Goal: Task Accomplishment & Management: Complete application form

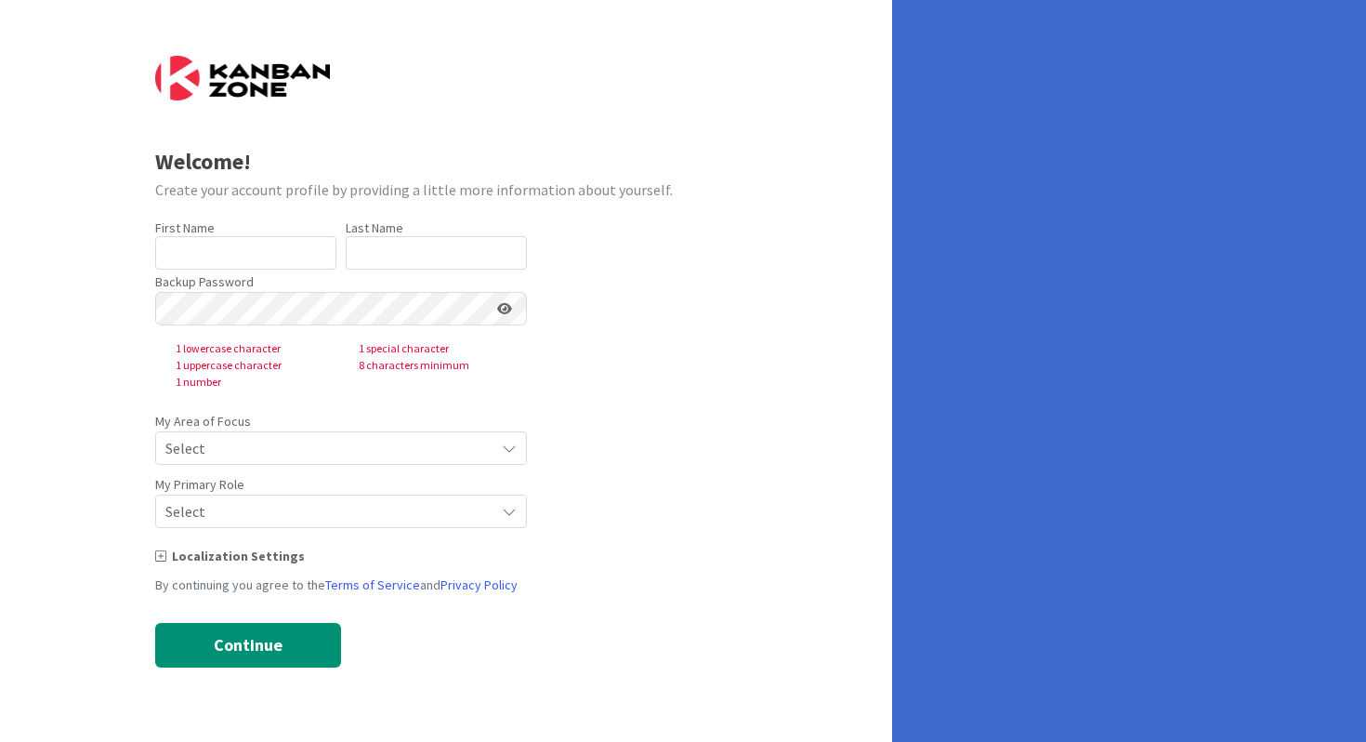
type input "[PERSON_NAME]"
type input "片桐"
click at [252, 253] on input "[PERSON_NAME]" at bounding box center [245, 252] width 181 height 33
click at [262, 248] on input "[PERSON_NAME]" at bounding box center [245, 252] width 181 height 33
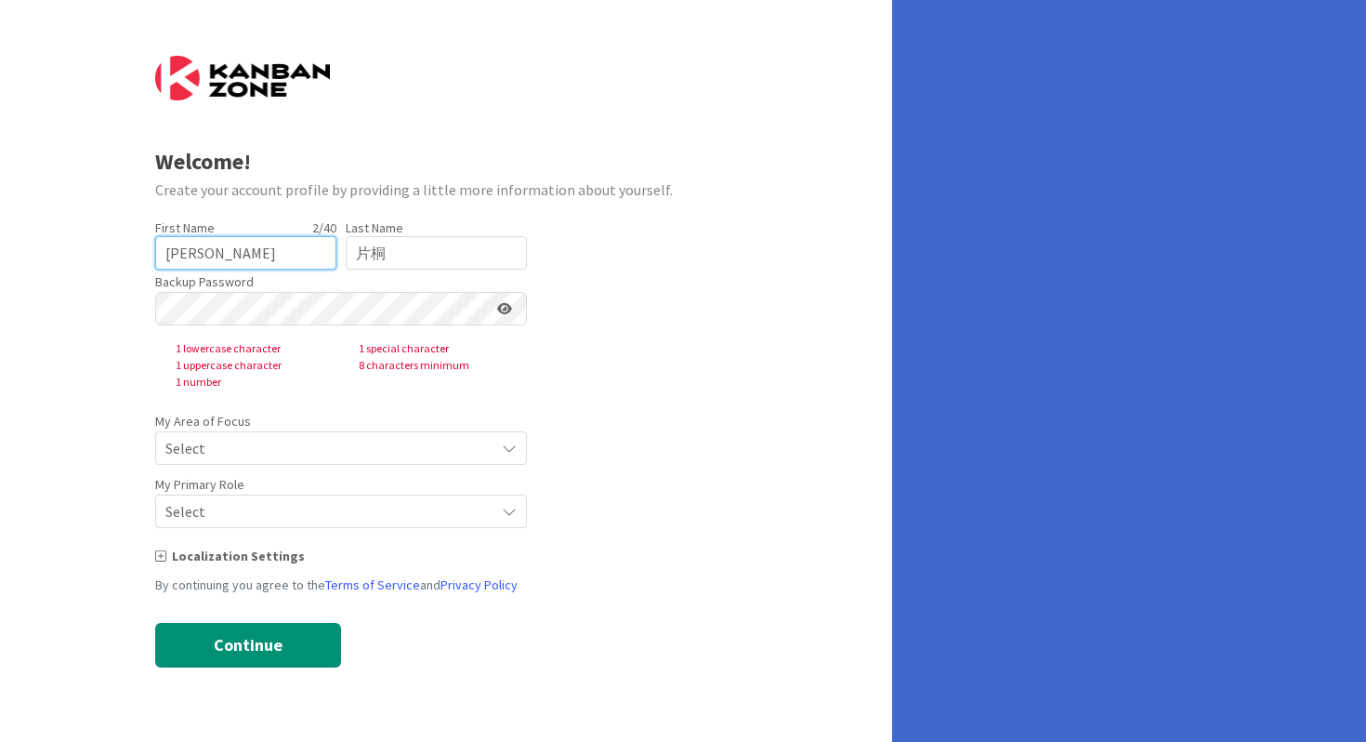
click at [262, 248] on input "[PERSON_NAME]" at bounding box center [245, 252] width 181 height 33
type input "test"
click at [390, 252] on input "片桐" at bounding box center [436, 252] width 181 height 33
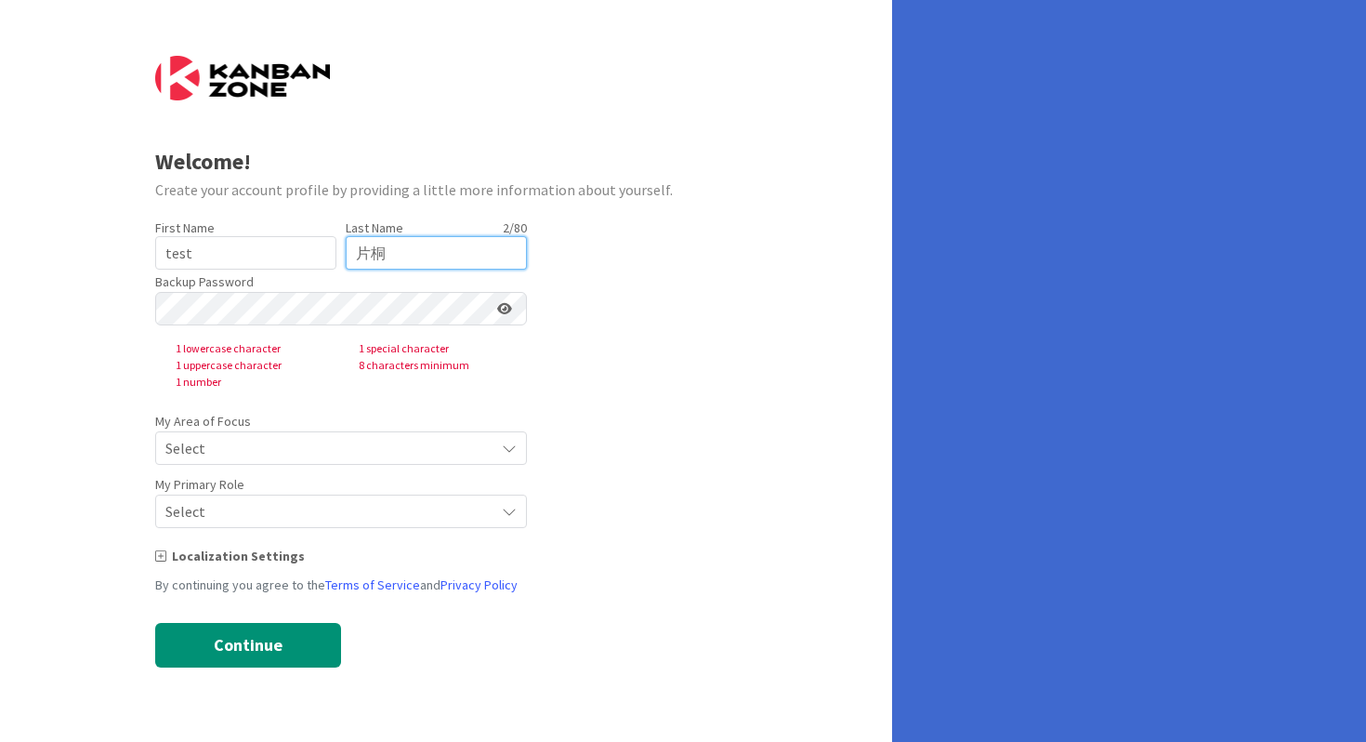
click at [390, 252] on input "片桐" at bounding box center [436, 252] width 181 height 33
type input "test"
click at [356, 331] on div "Backup Password 1 lowercase character 1 special character 1 uppercase character…" at bounding box center [341, 330] width 372 height 121
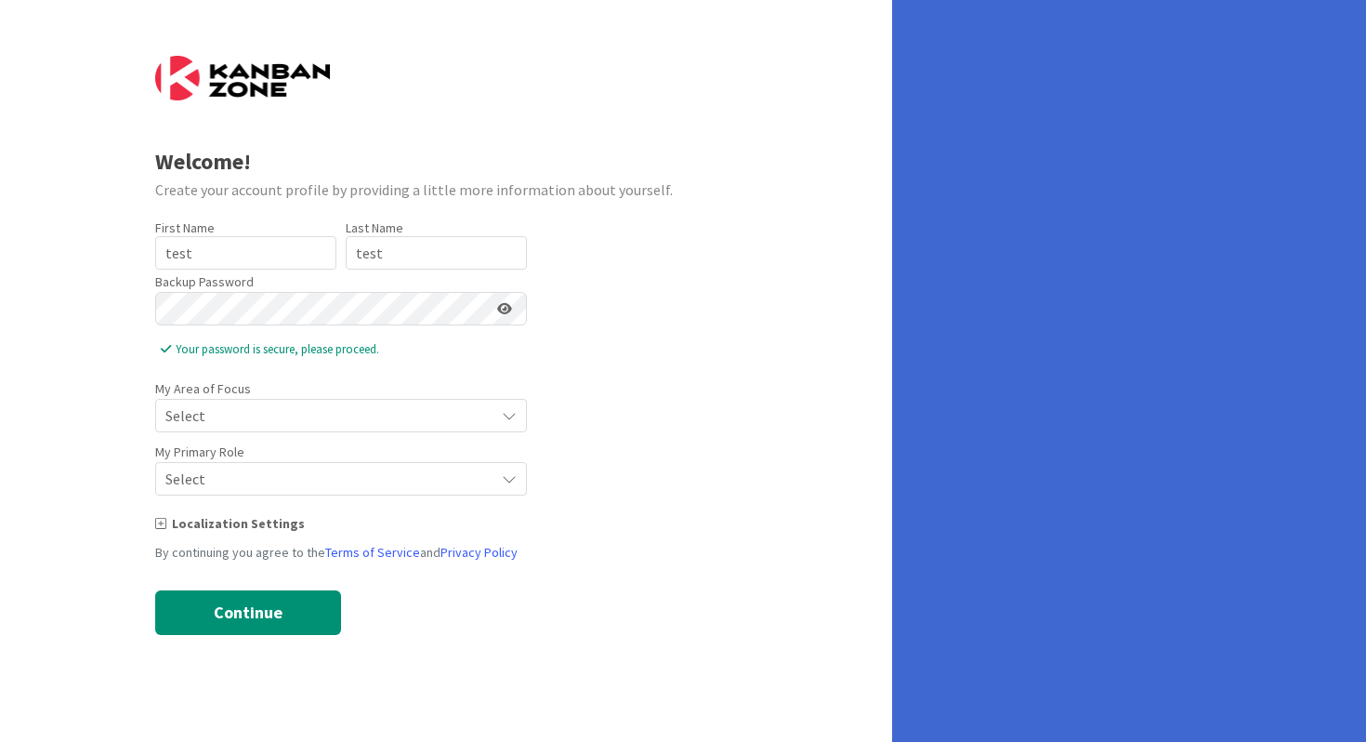
click at [228, 415] on span "Select" at bounding box center [325, 415] width 320 height 26
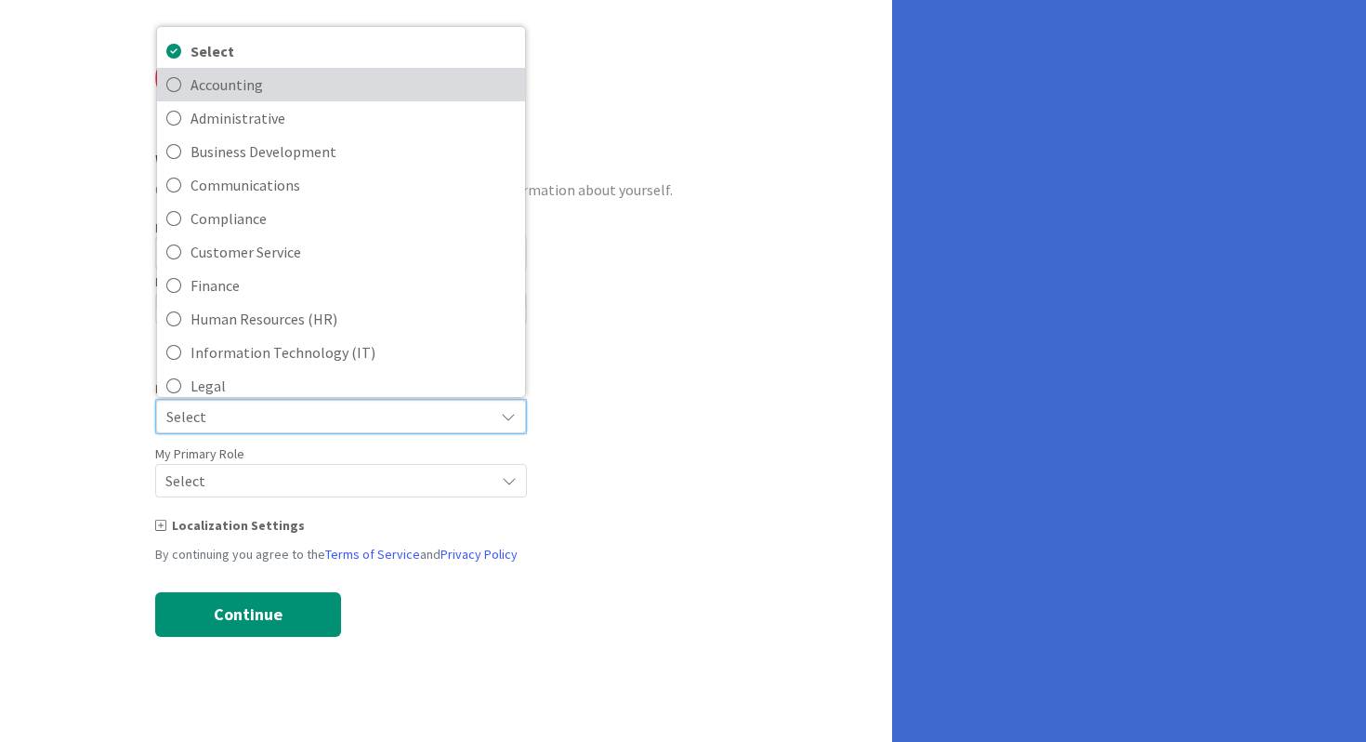
click at [264, 88] on span "Accounting" at bounding box center [353, 85] width 325 height 28
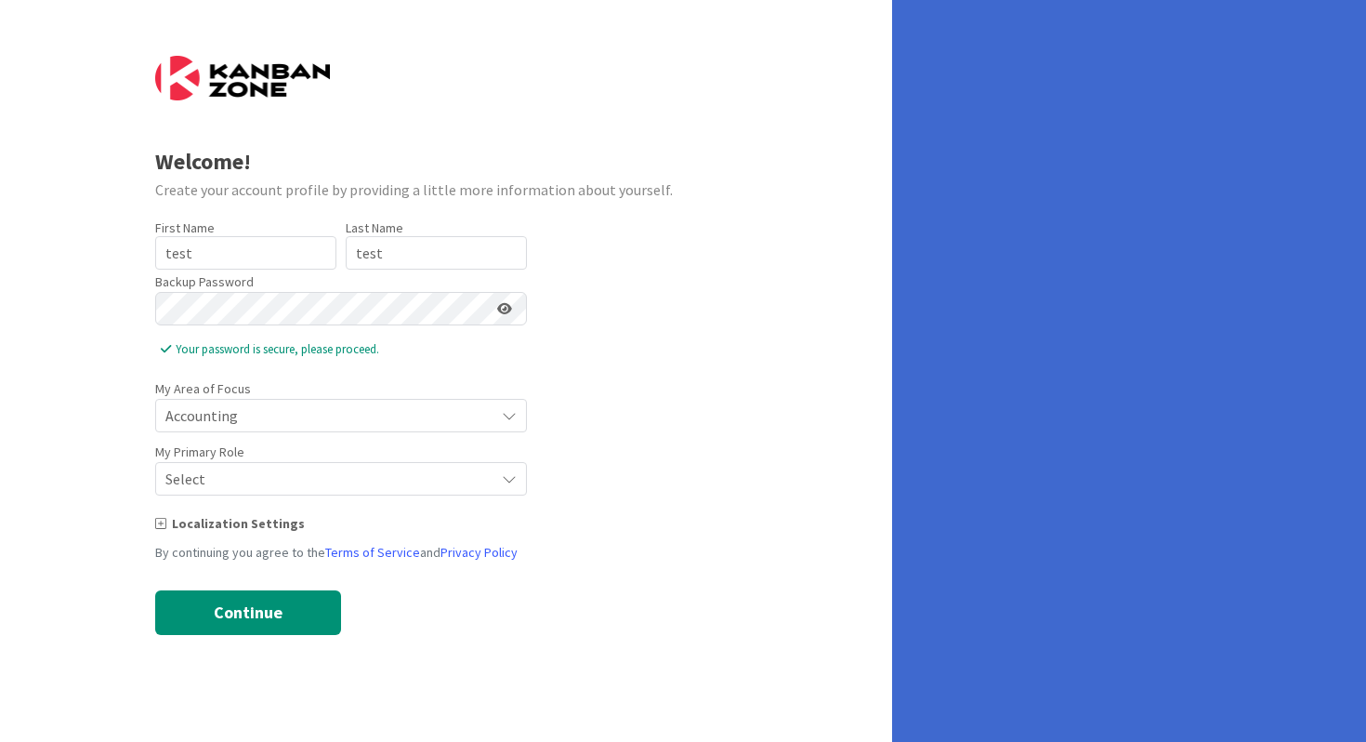
click at [214, 428] on span "Select" at bounding box center [325, 415] width 320 height 26
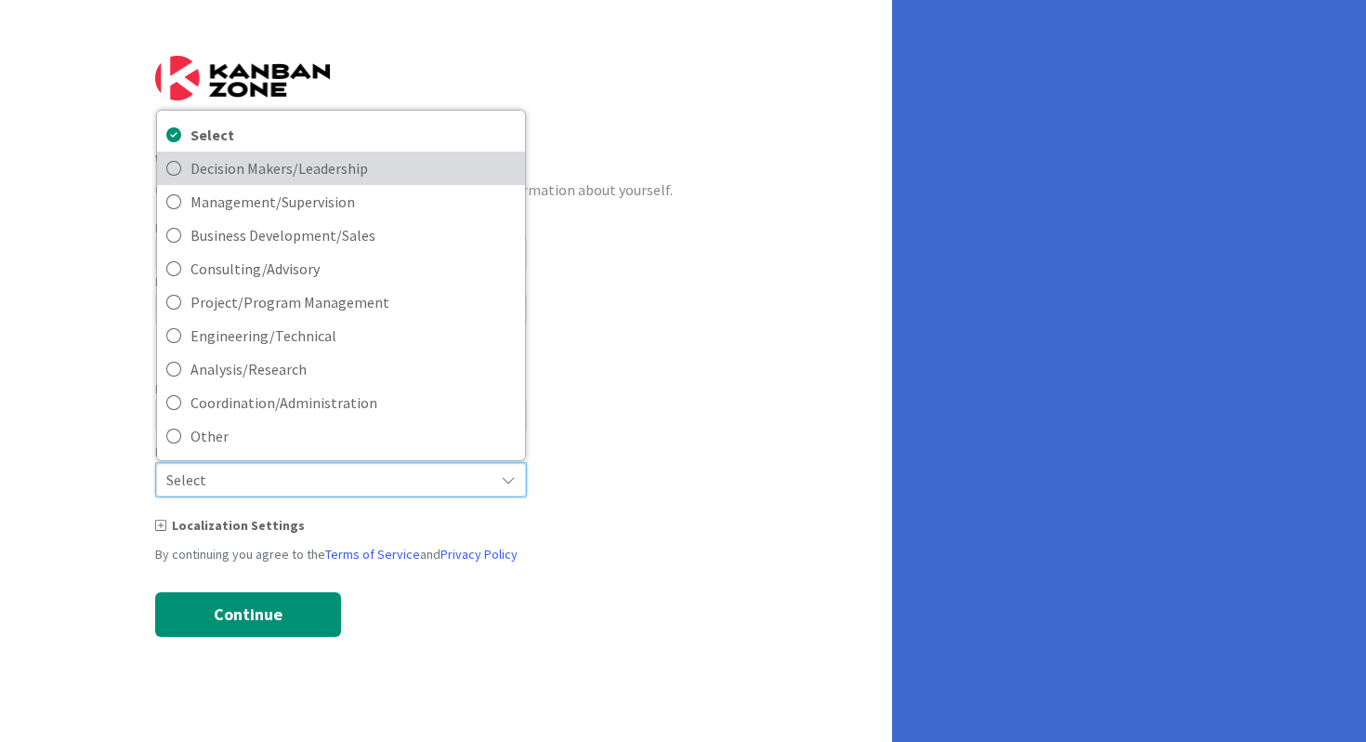
click at [231, 178] on span "Decision Makers/Leadership" at bounding box center [353, 168] width 325 height 28
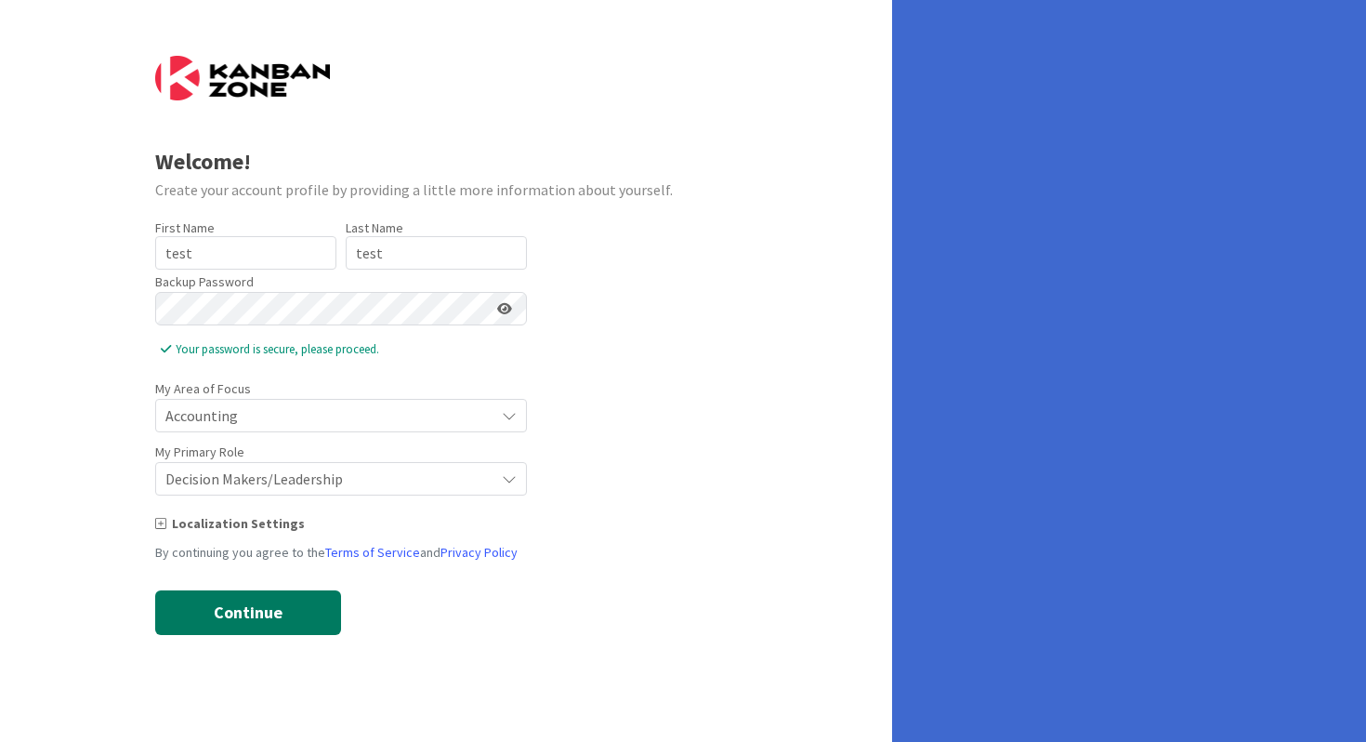
click at [204, 595] on button "Continue" at bounding box center [248, 612] width 186 height 45
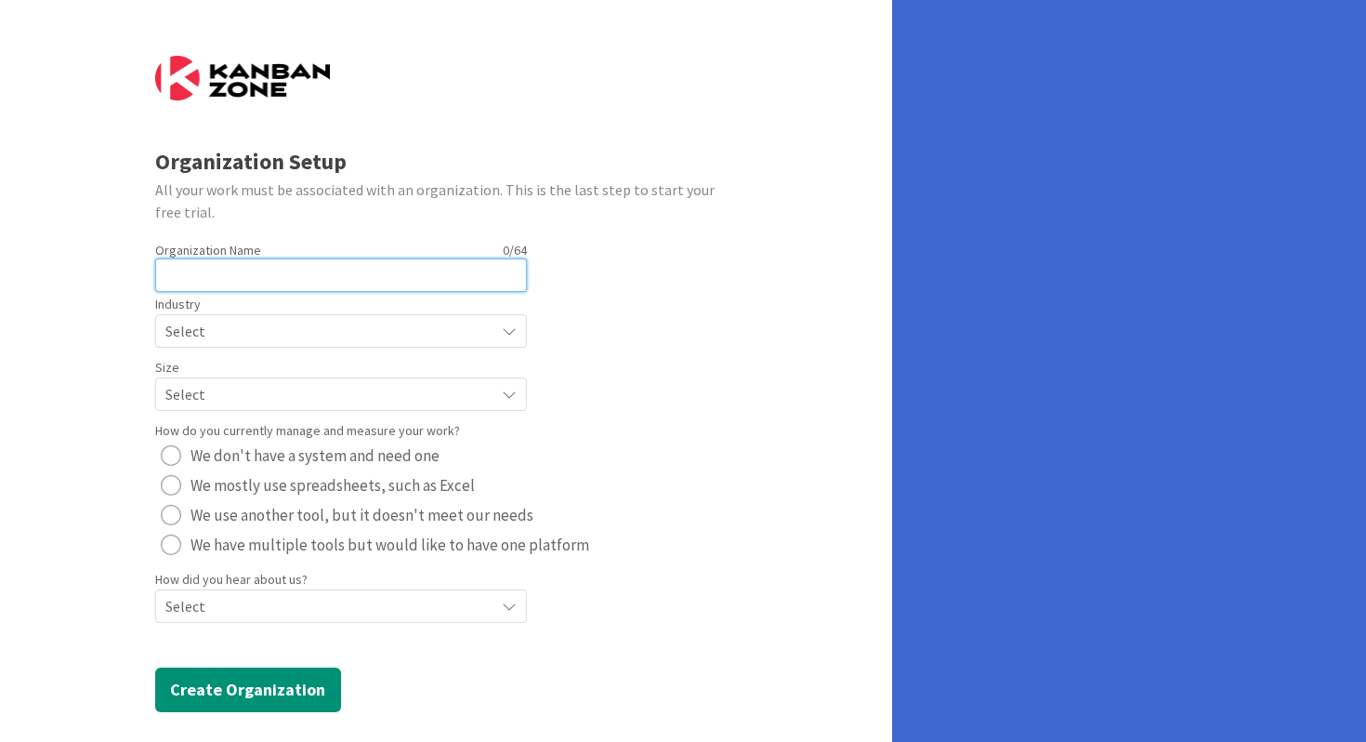
click at [205, 272] on input "text" at bounding box center [341, 274] width 372 height 33
type input "test"
click at [166, 351] on form "Organization Setup All your work must be associated with an organization. This …" at bounding box center [446, 384] width 583 height 656
click at [175, 344] on div "Select" at bounding box center [341, 330] width 372 height 33
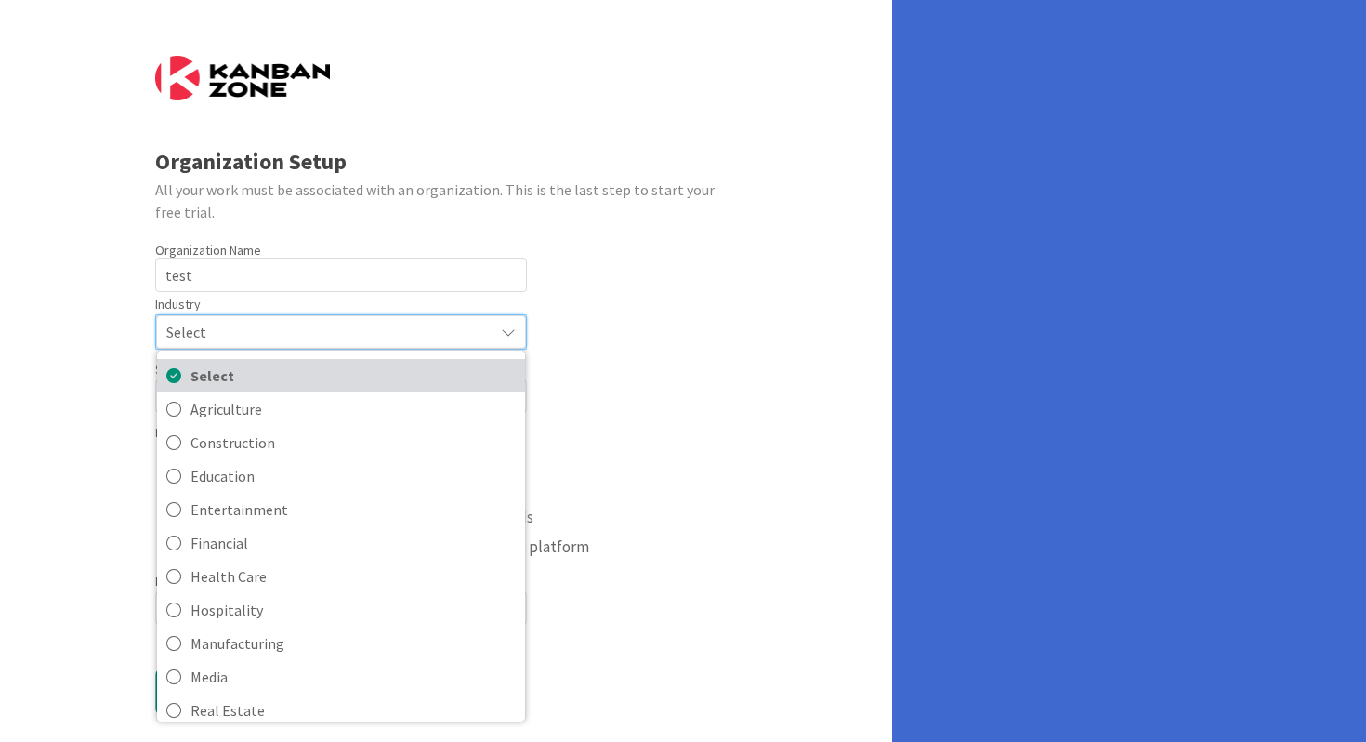
click at [178, 365] on icon at bounding box center [173, 376] width 15 height 28
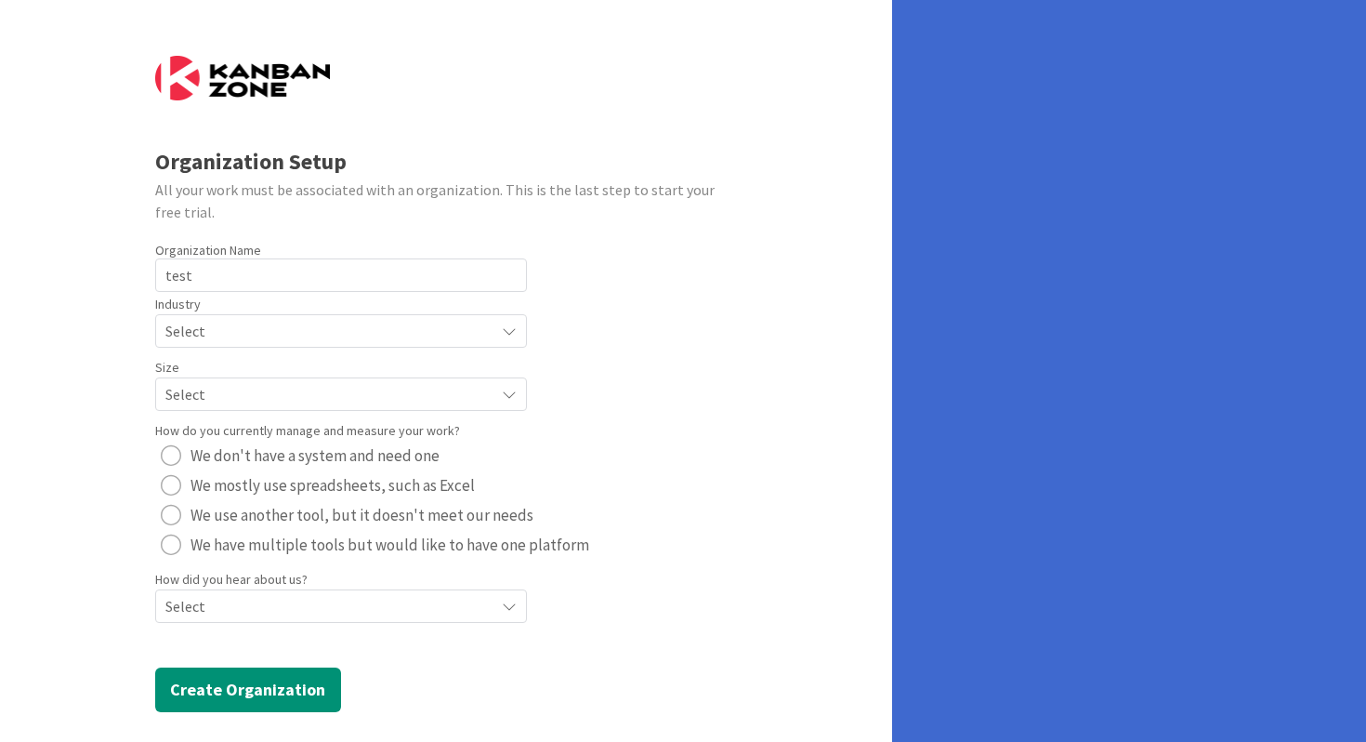
click at [196, 336] on span "Select" at bounding box center [325, 331] width 320 height 26
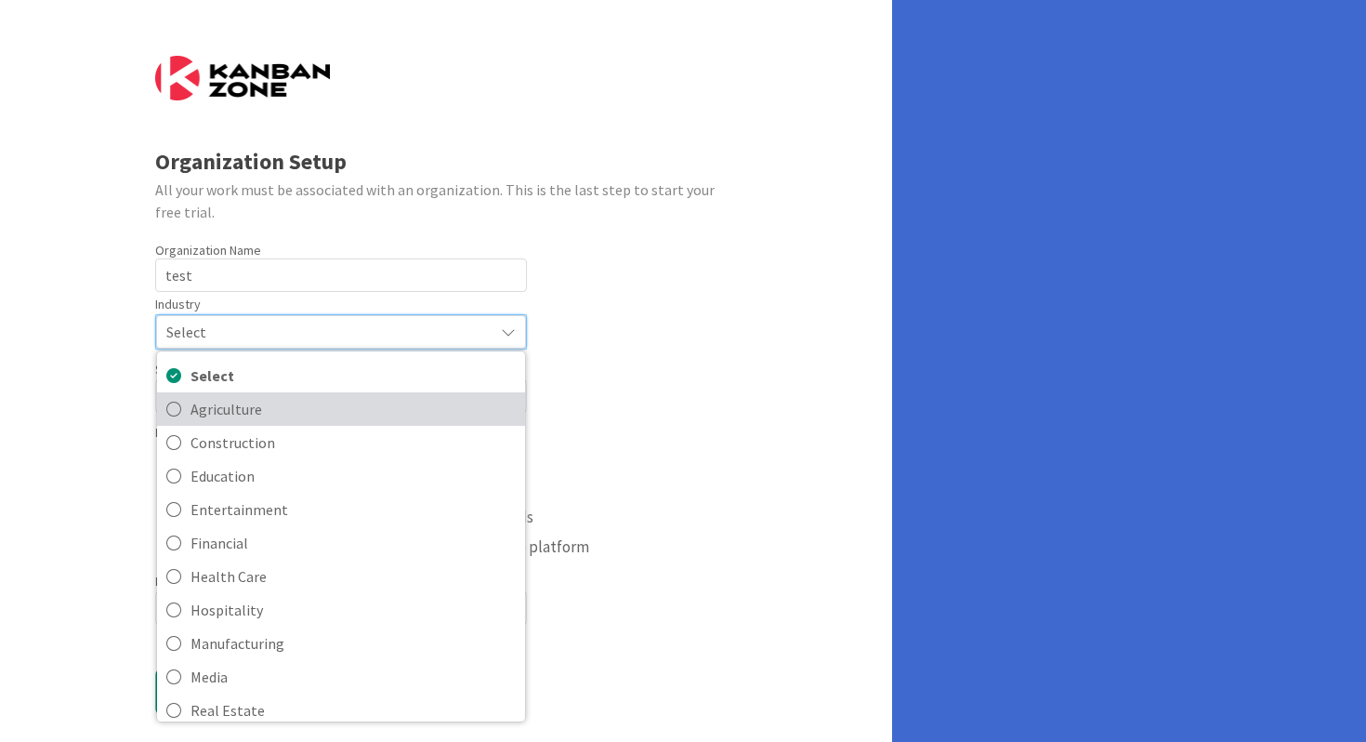
click at [187, 425] on link "Agriculture" at bounding box center [341, 408] width 368 height 33
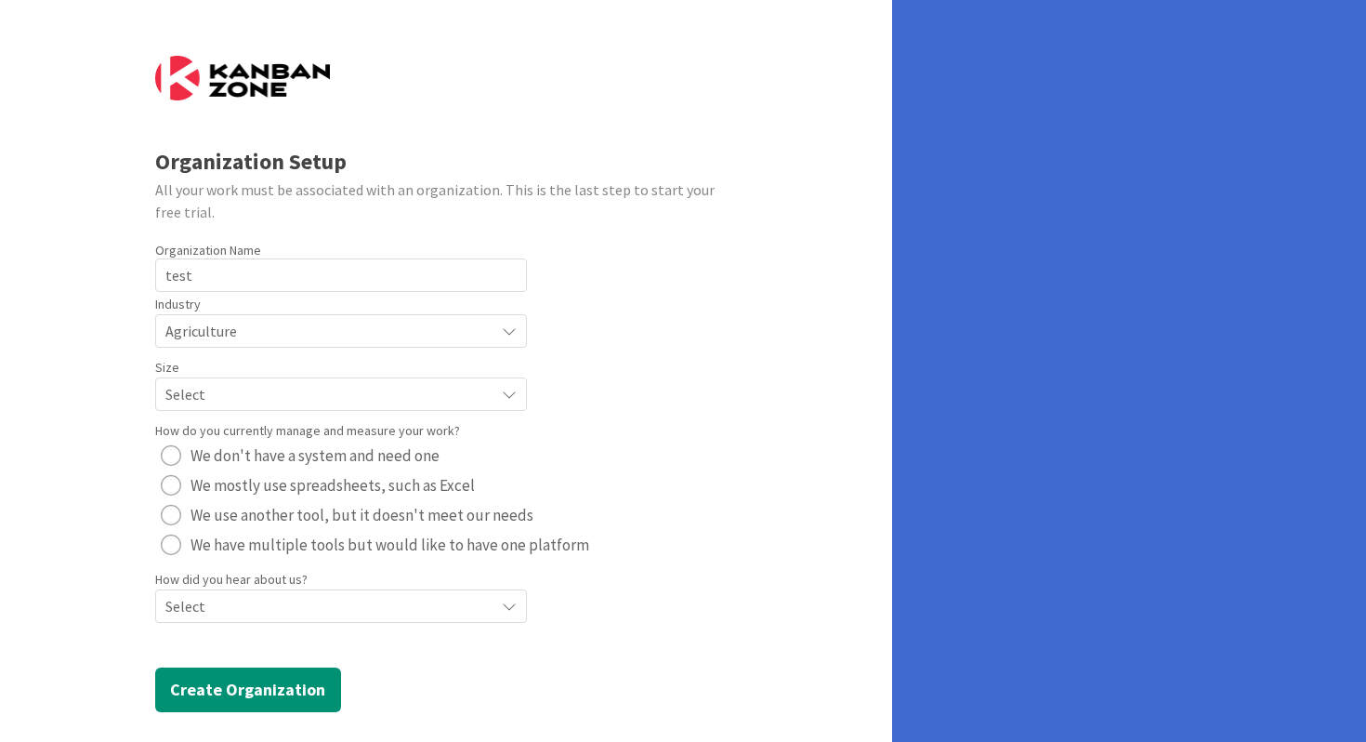
click at [202, 344] on span "Select" at bounding box center [325, 331] width 320 height 26
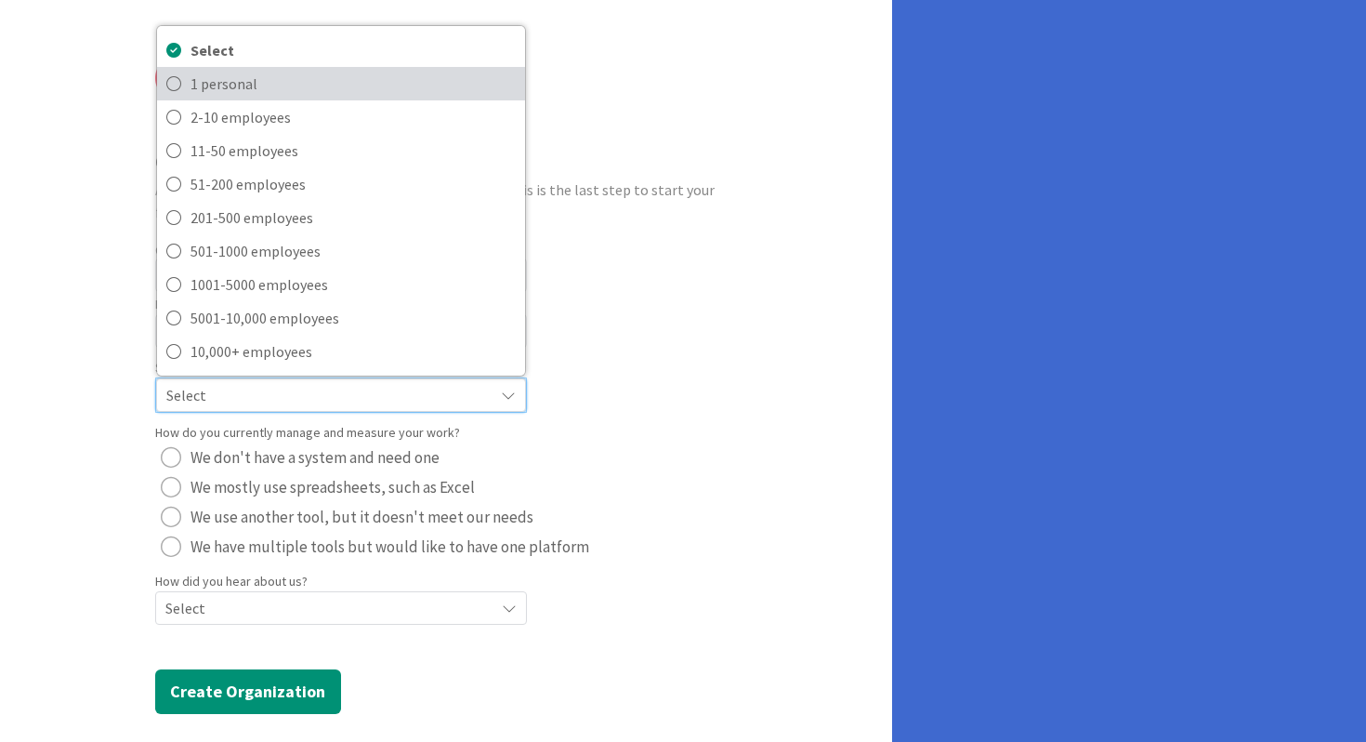
click at [223, 87] on span "1 personal" at bounding box center [353, 84] width 325 height 28
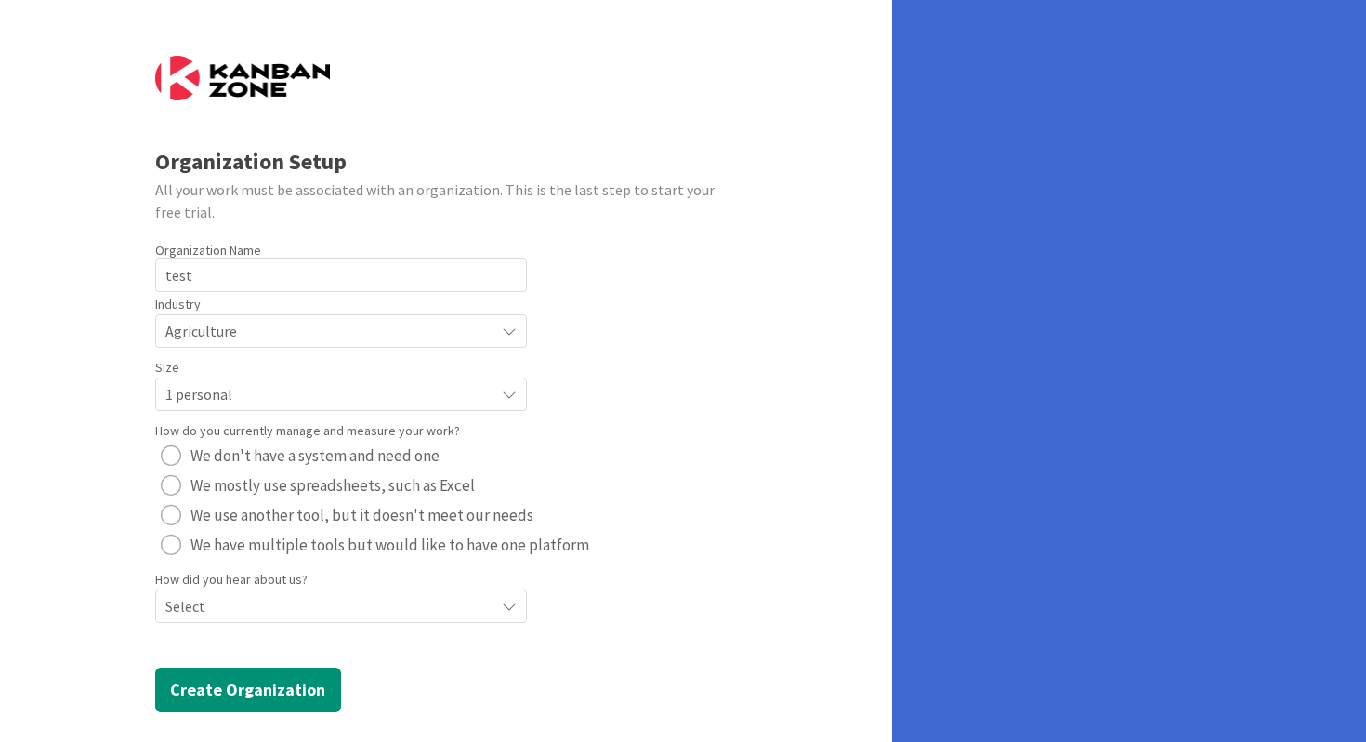
click at [171, 456] on div "radio" at bounding box center [171, 455] width 20 height 20
click at [198, 696] on button "Create Organization" at bounding box center [248, 689] width 186 height 45
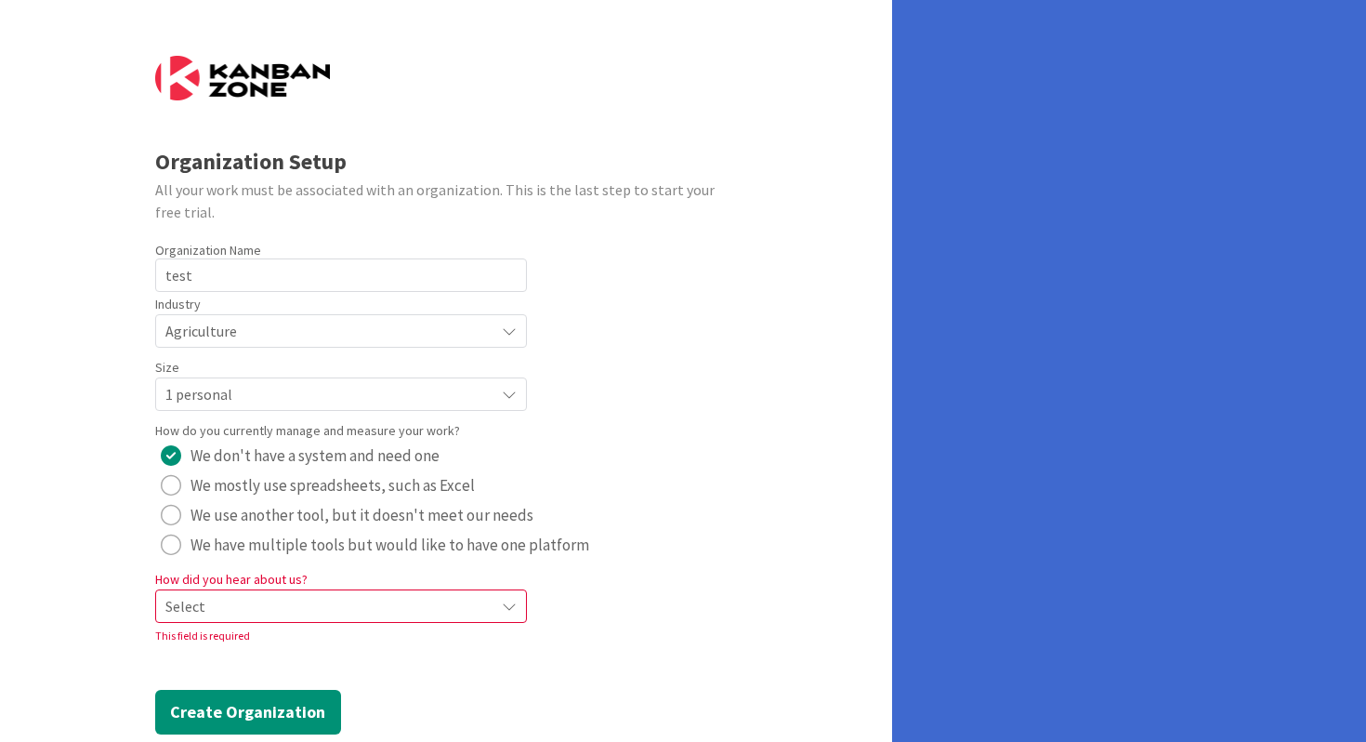
click at [215, 626] on div "How did you hear about us? Select This field is required" at bounding box center [341, 606] width 372 height 78
click at [227, 599] on span "Select" at bounding box center [325, 606] width 320 height 26
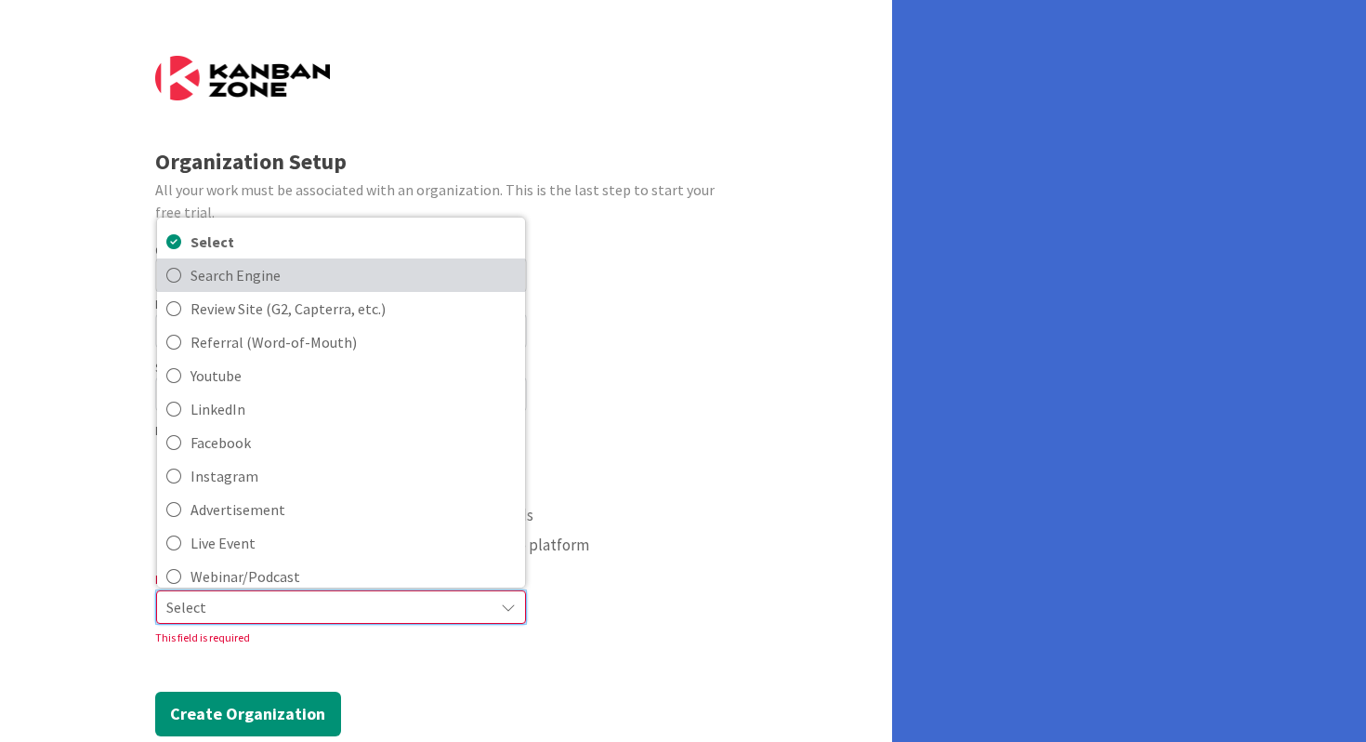
click at [228, 285] on span "Search Engine" at bounding box center [353, 275] width 325 height 28
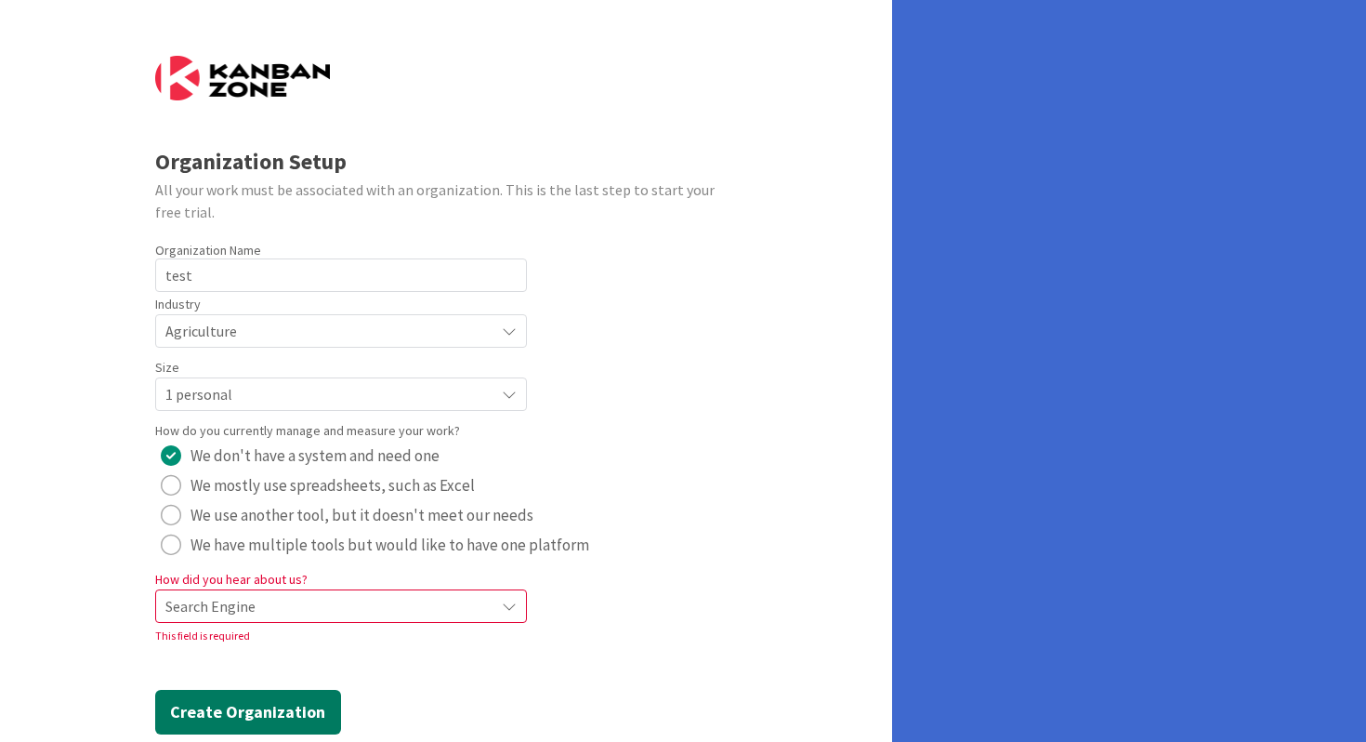
click at [212, 705] on button "Create Organization" at bounding box center [248, 712] width 186 height 45
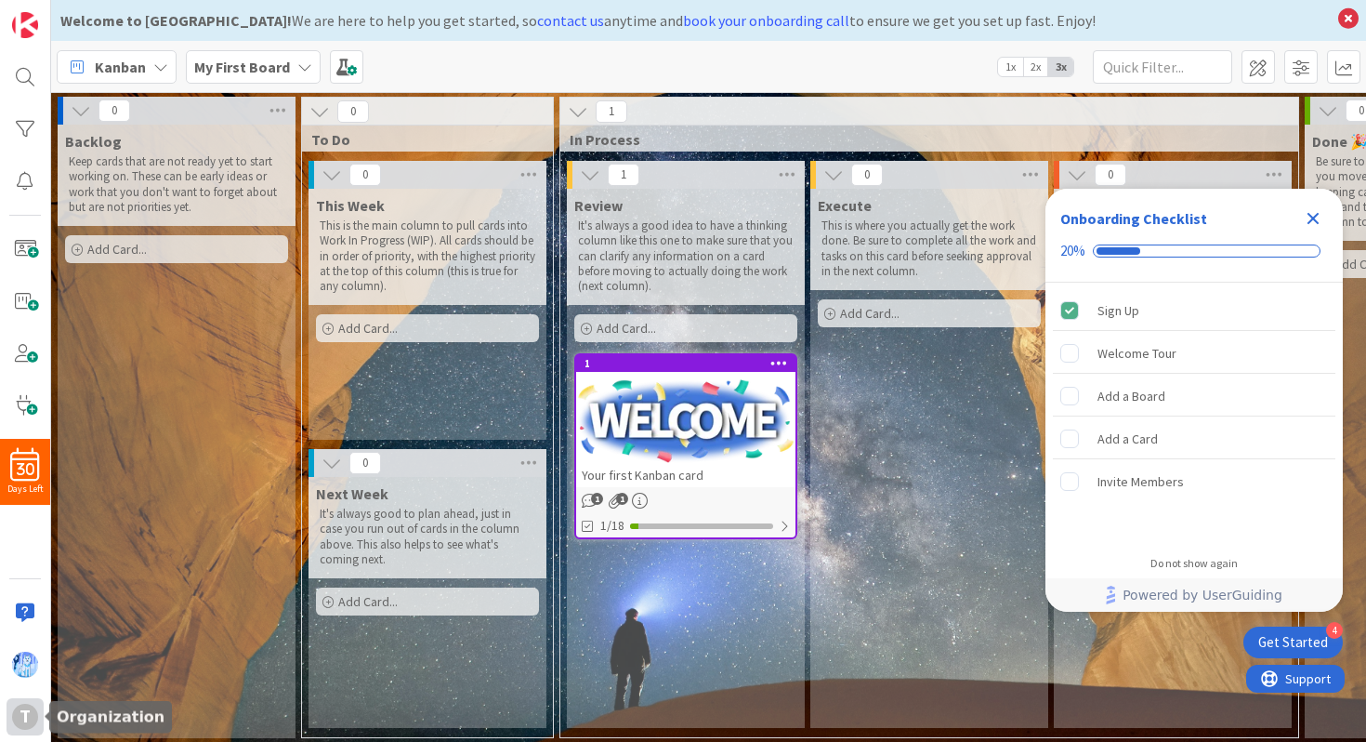
click at [20, 713] on div "t" at bounding box center [25, 717] width 26 height 26
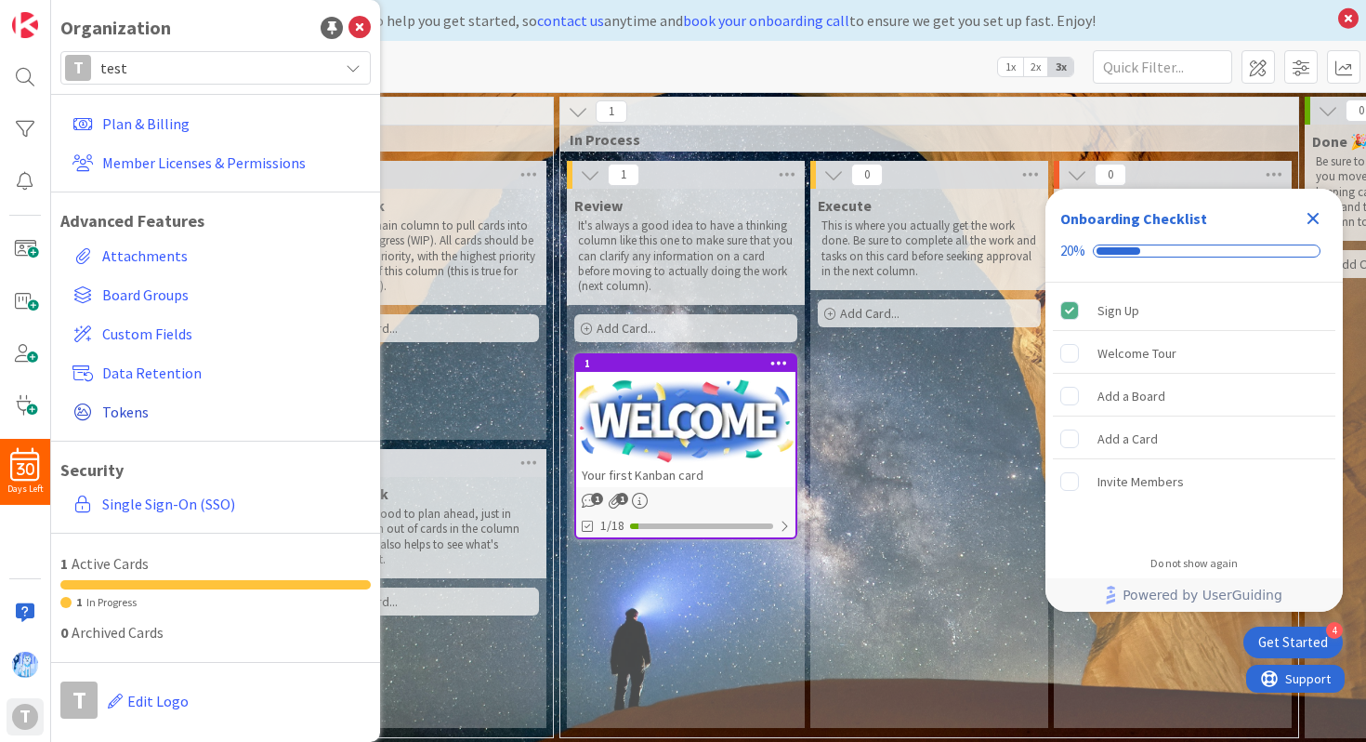
click at [143, 414] on span "Tokens" at bounding box center [232, 412] width 261 height 22
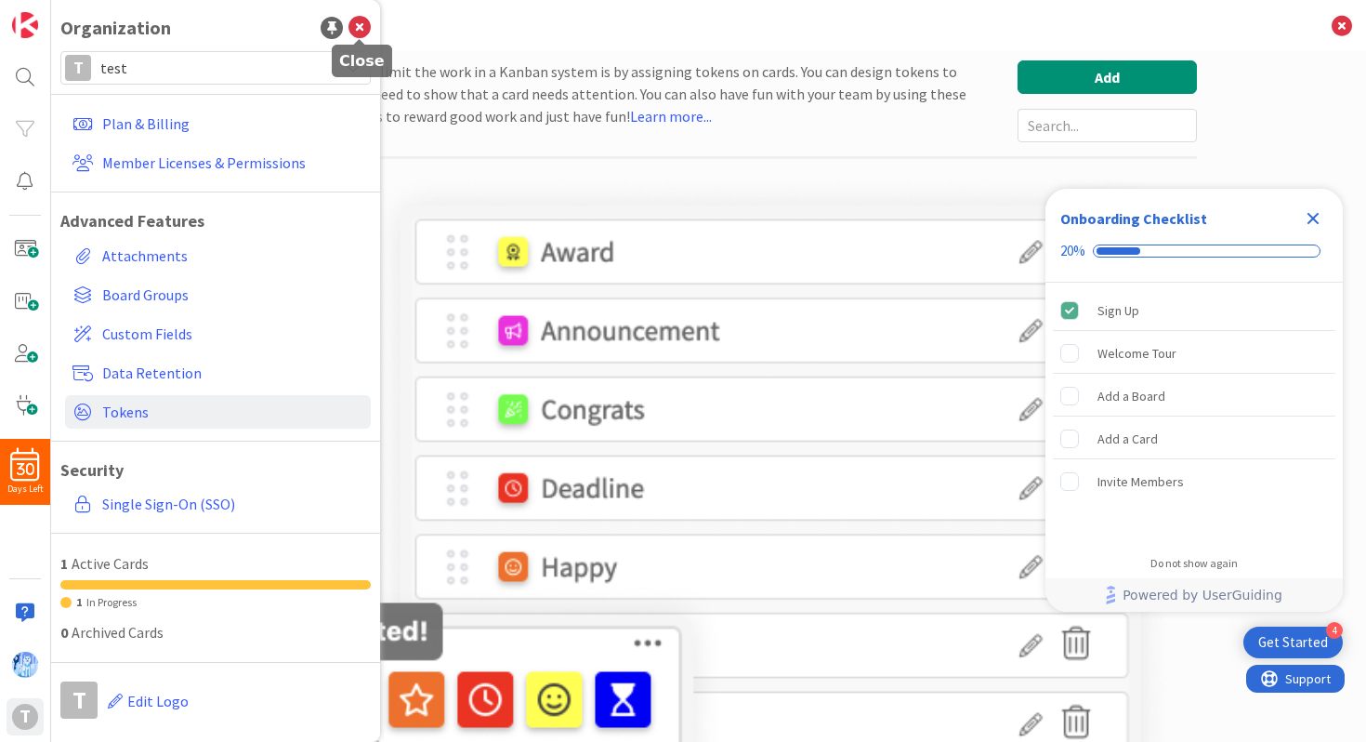
click at [365, 33] on icon at bounding box center [360, 28] width 22 height 22
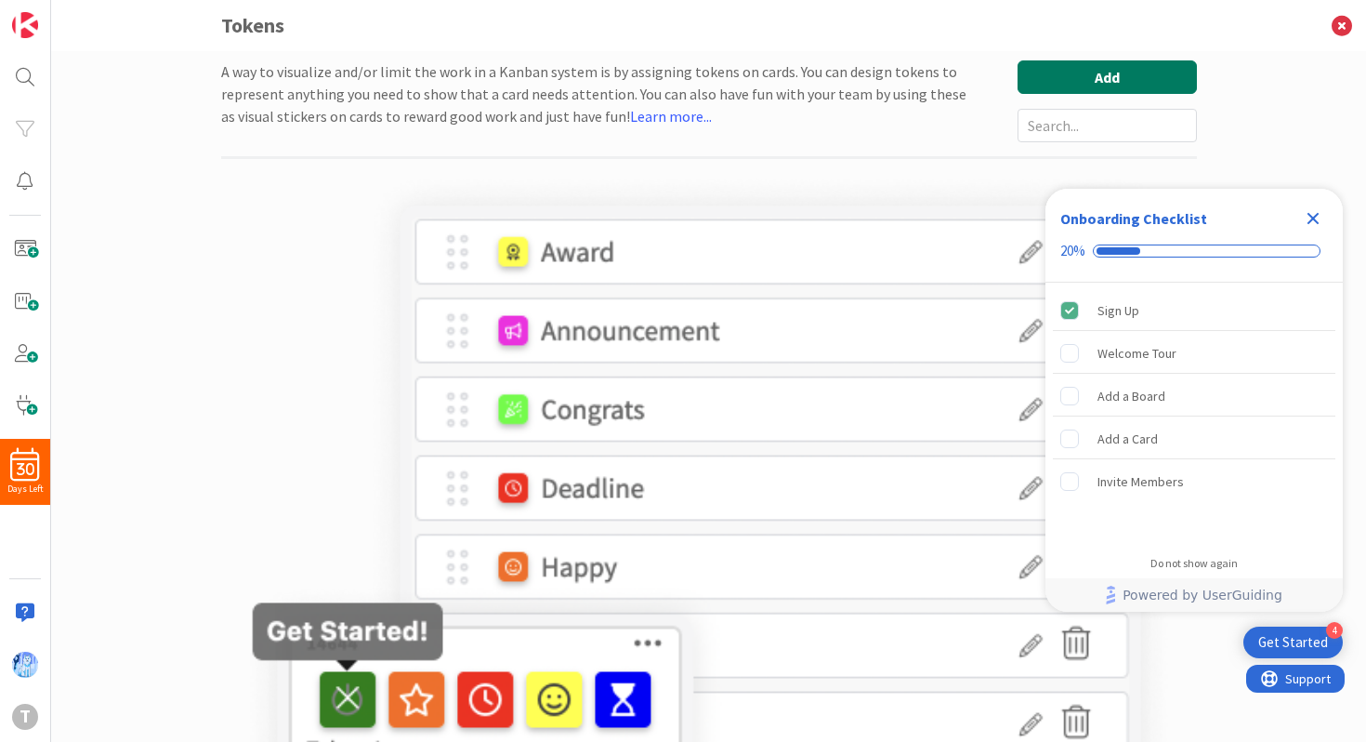
click at [1084, 72] on button "Add" at bounding box center [1107, 76] width 179 height 33
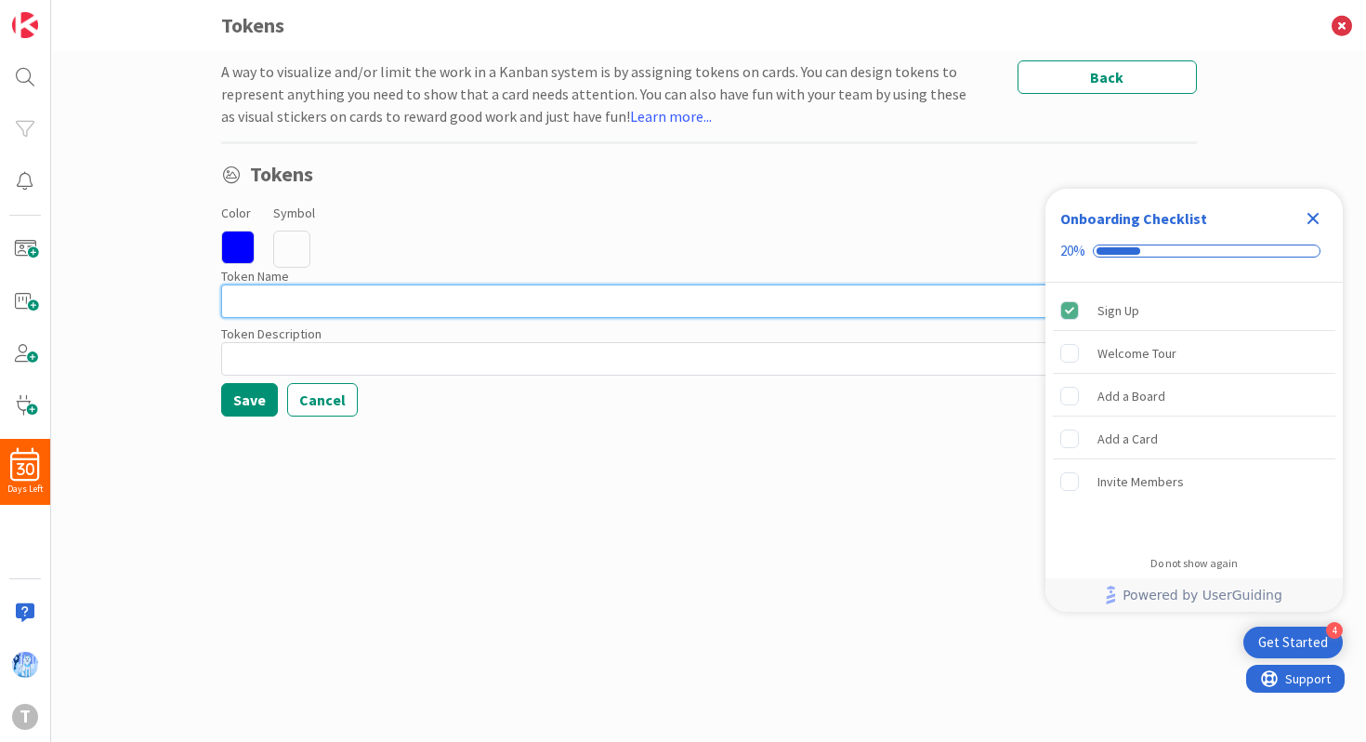
click at [385, 300] on input at bounding box center [709, 300] width 976 height 33
type input "test"
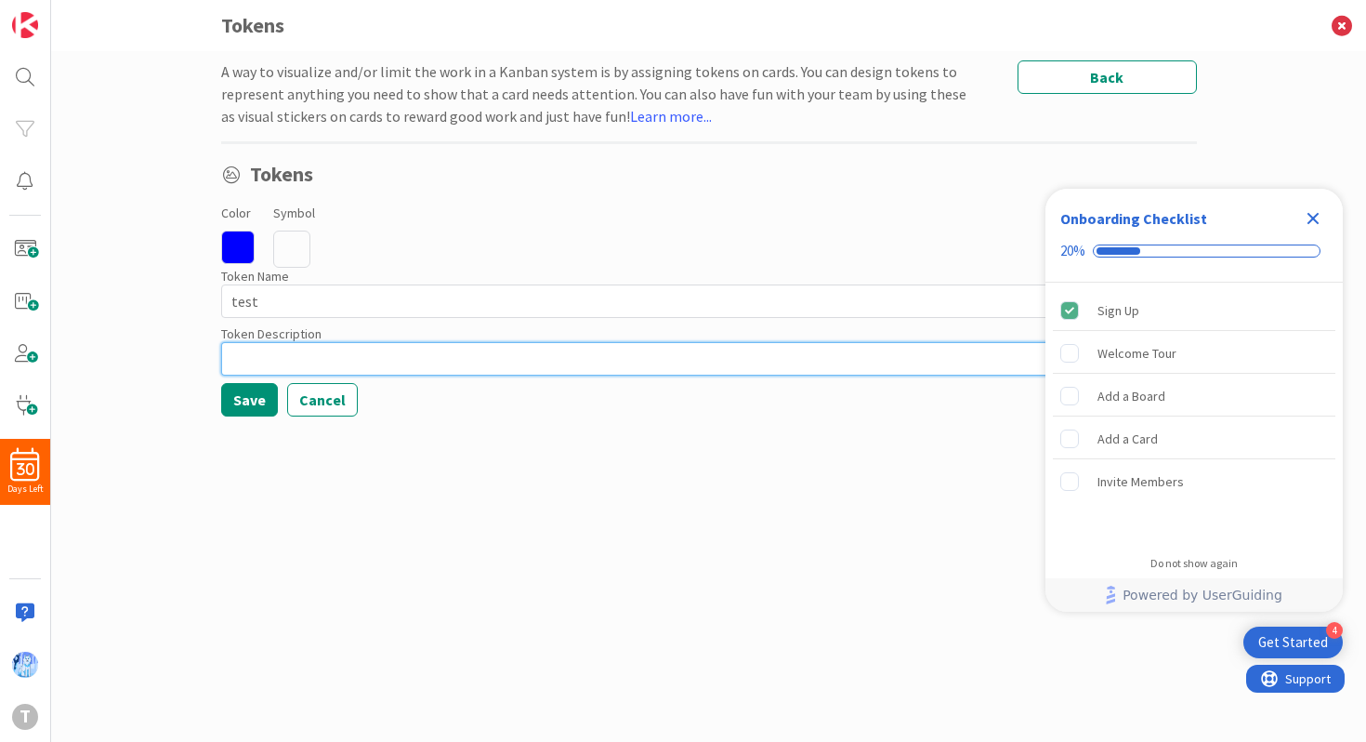
click at [362, 357] on input at bounding box center [709, 358] width 976 height 33
type input "test"
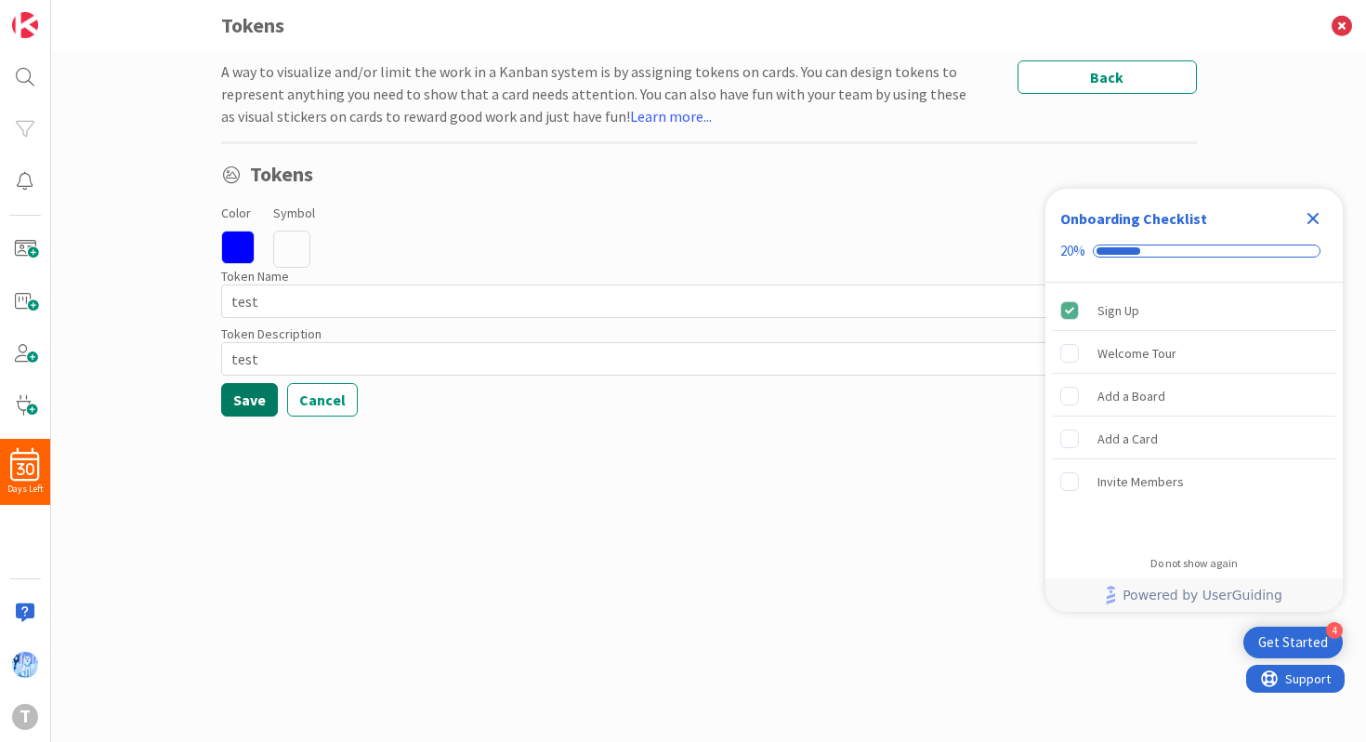
click at [254, 388] on button "Save" at bounding box center [249, 399] width 57 height 33
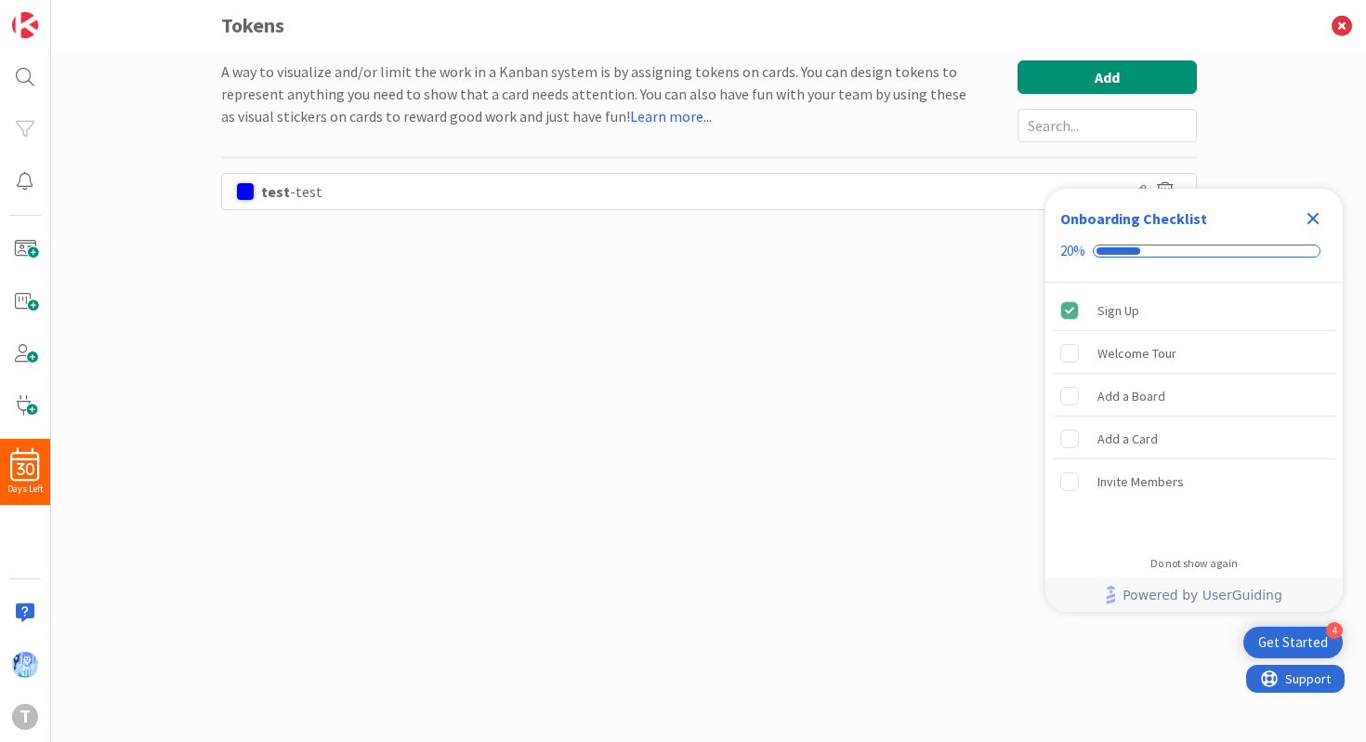
click at [334, 195] on div "test - test" at bounding box center [709, 191] width 976 height 37
click at [1309, 217] on icon "Close Checklist" at bounding box center [1313, 218] width 22 height 22
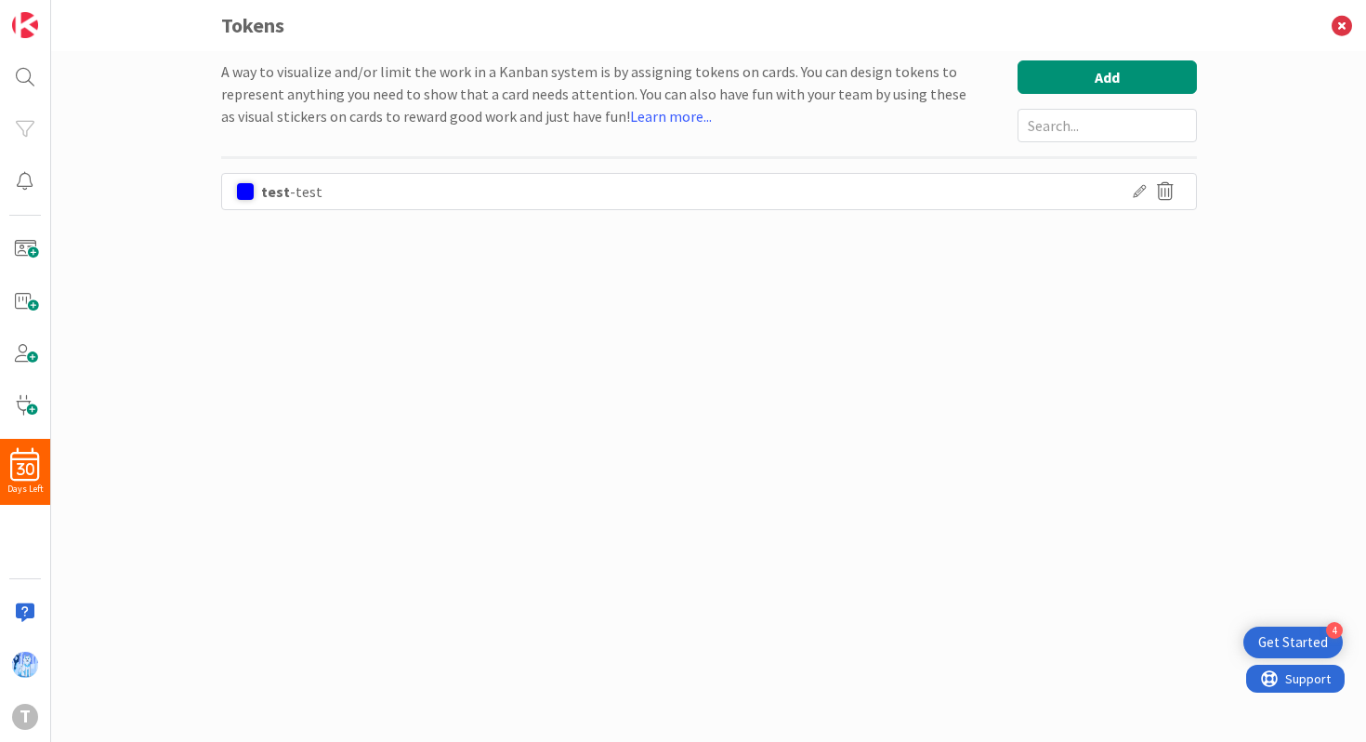
click at [1141, 190] on icon at bounding box center [1139, 191] width 13 height 13
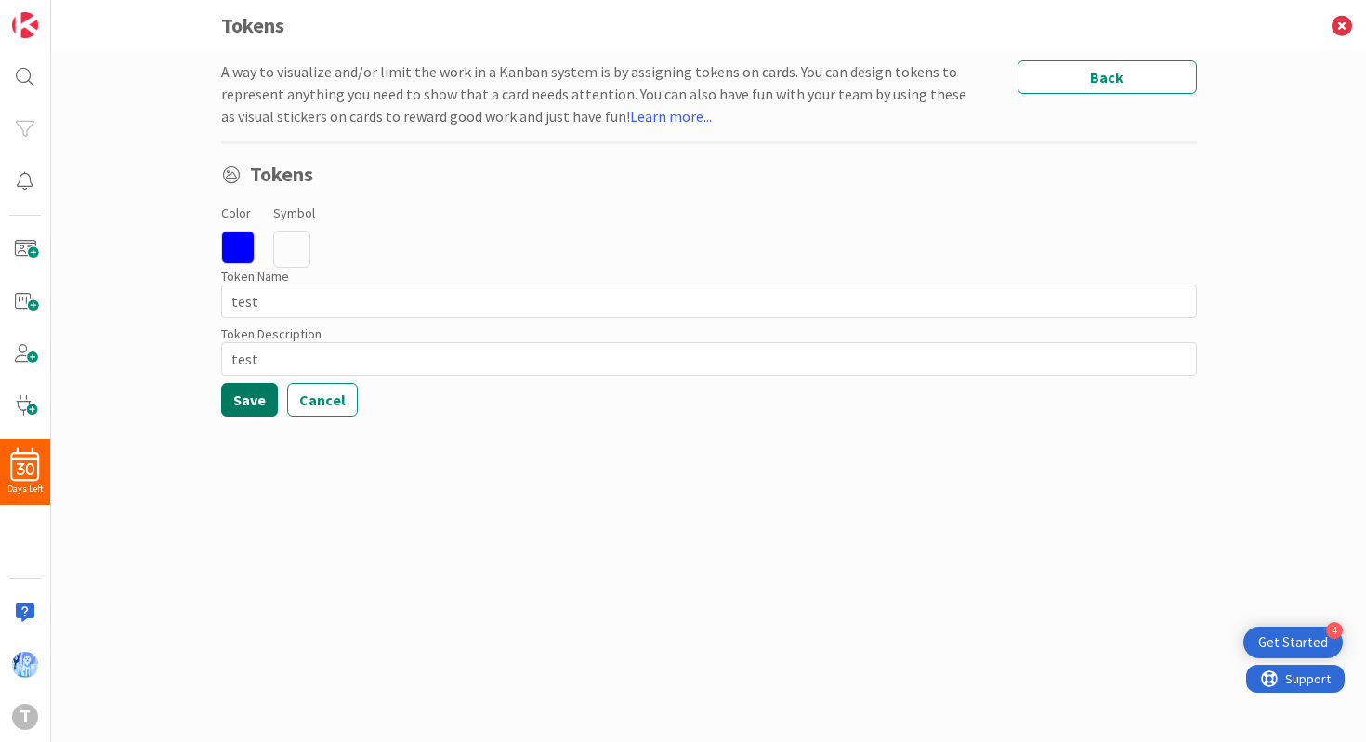
click at [263, 400] on button "Save" at bounding box center [249, 399] width 57 height 33
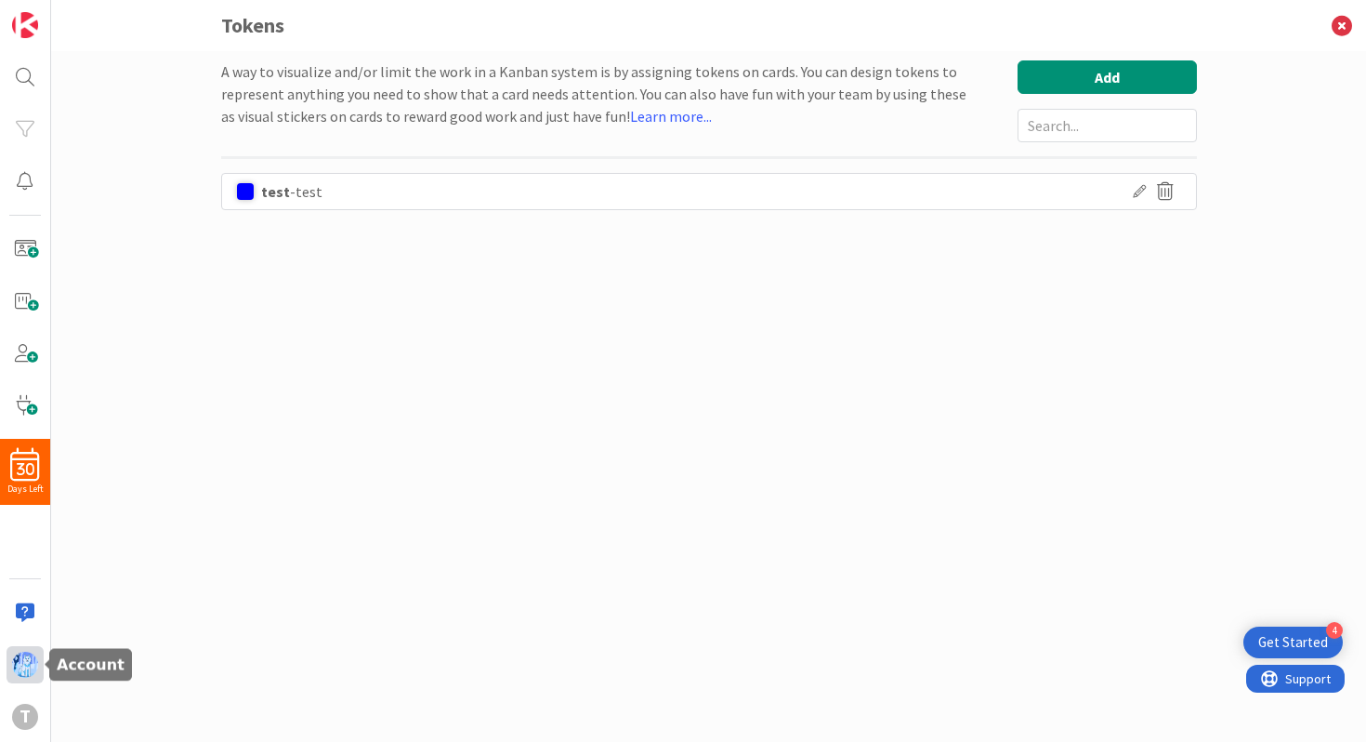
click at [24, 669] on img at bounding box center [25, 665] width 26 height 26
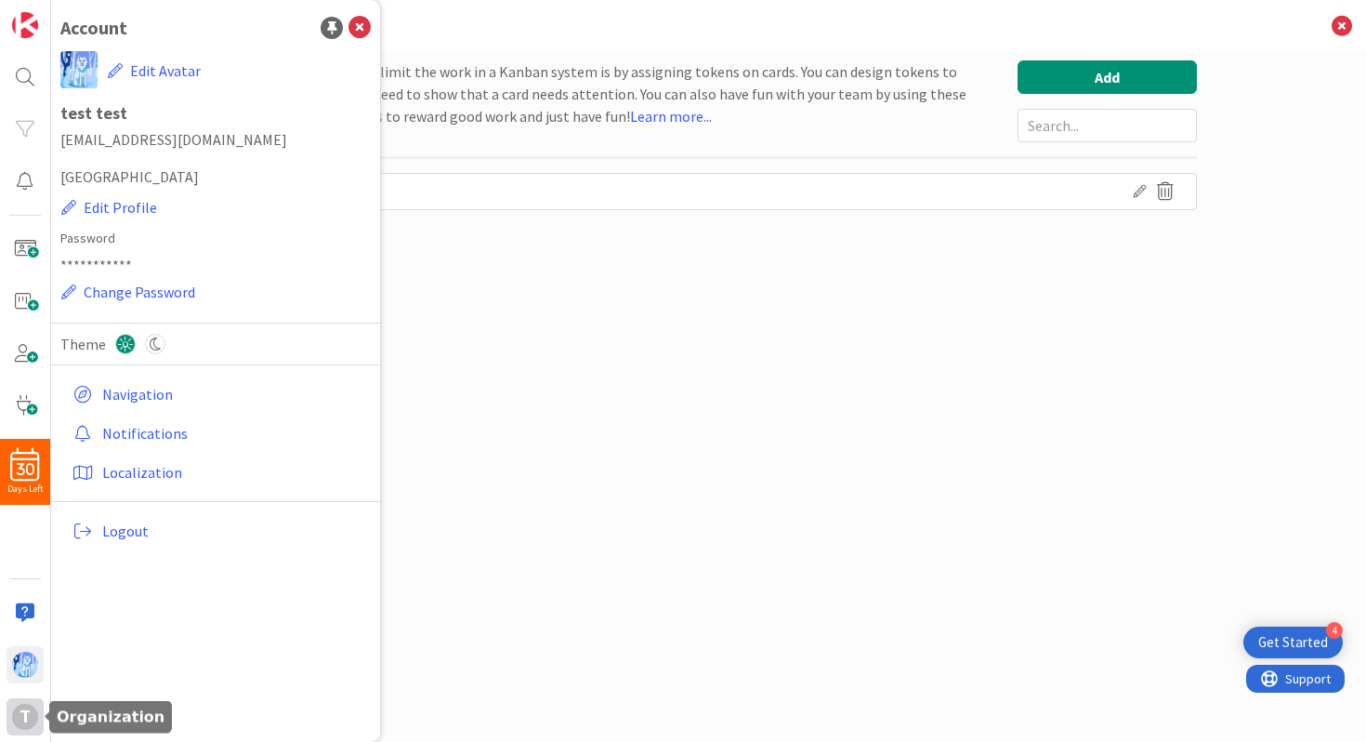
click at [24, 701] on div "t" at bounding box center [25, 716] width 37 height 37
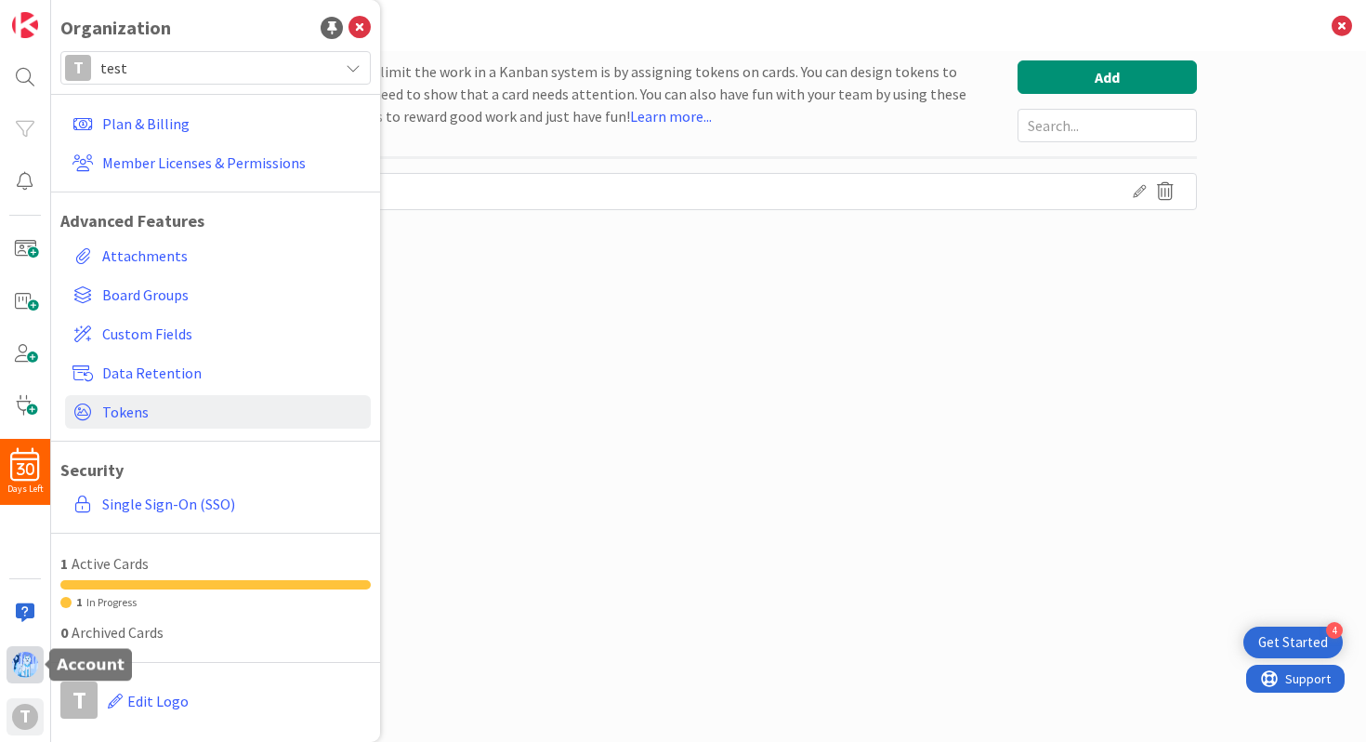
click at [25, 671] on img at bounding box center [25, 665] width 26 height 26
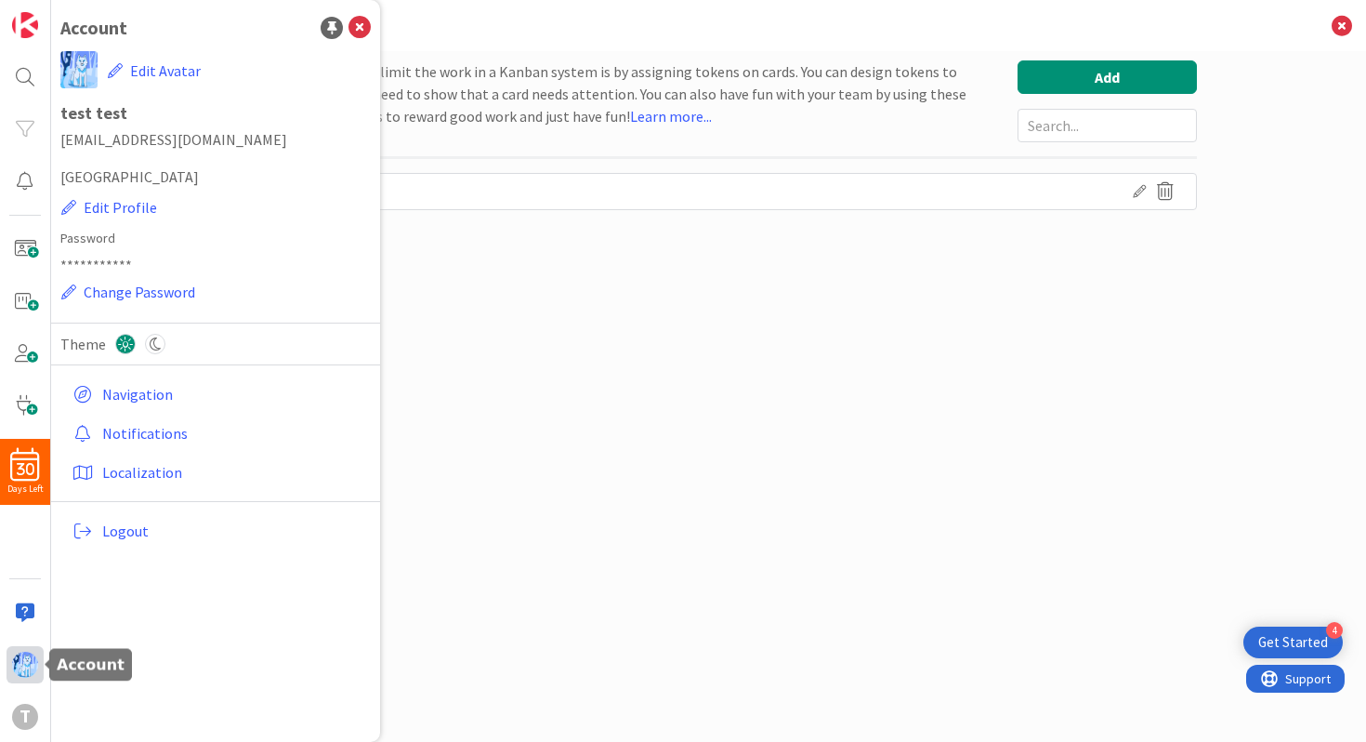
click at [25, 671] on img at bounding box center [25, 665] width 26 height 26
click at [859, 311] on div "A way to visualize and/or limit the work in a Kanban system is by assigning tok…" at bounding box center [709, 377] width 976 height 635
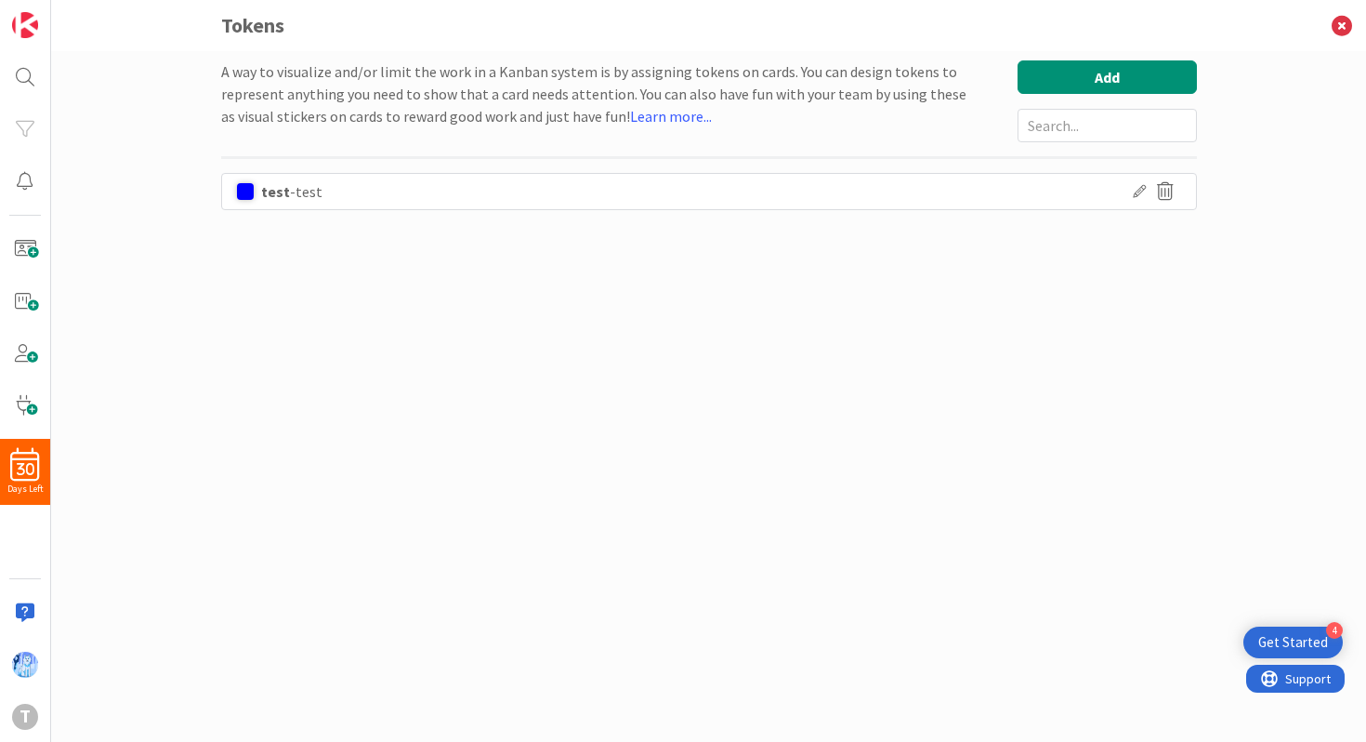
click at [409, 178] on div "test - test" at bounding box center [709, 191] width 976 height 37
click at [318, 191] on div "- test" at bounding box center [306, 191] width 33 height 35
drag, startPoint x: 889, startPoint y: 49, endPoint x: 840, endPoint y: 52, distance: 49.3
click at [701, 34] on h3 "Tokens" at bounding box center [709, 25] width 976 height 51
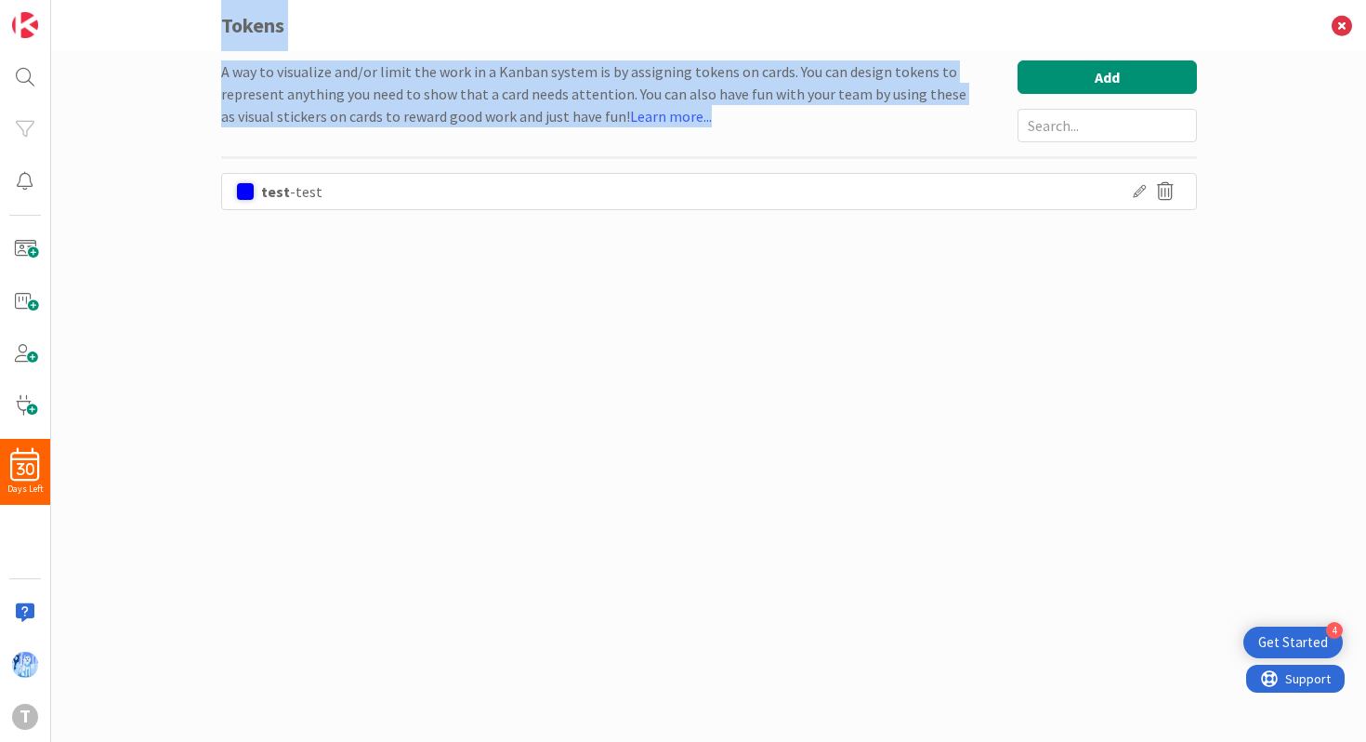
drag, startPoint x: 219, startPoint y: 28, endPoint x: 724, endPoint y: 117, distance: 512.5
click at [724, 117] on div "Tokens A way to visualize and/or limit the work in a Kanban system is by assign…" at bounding box center [708, 345] width 1315 height 691
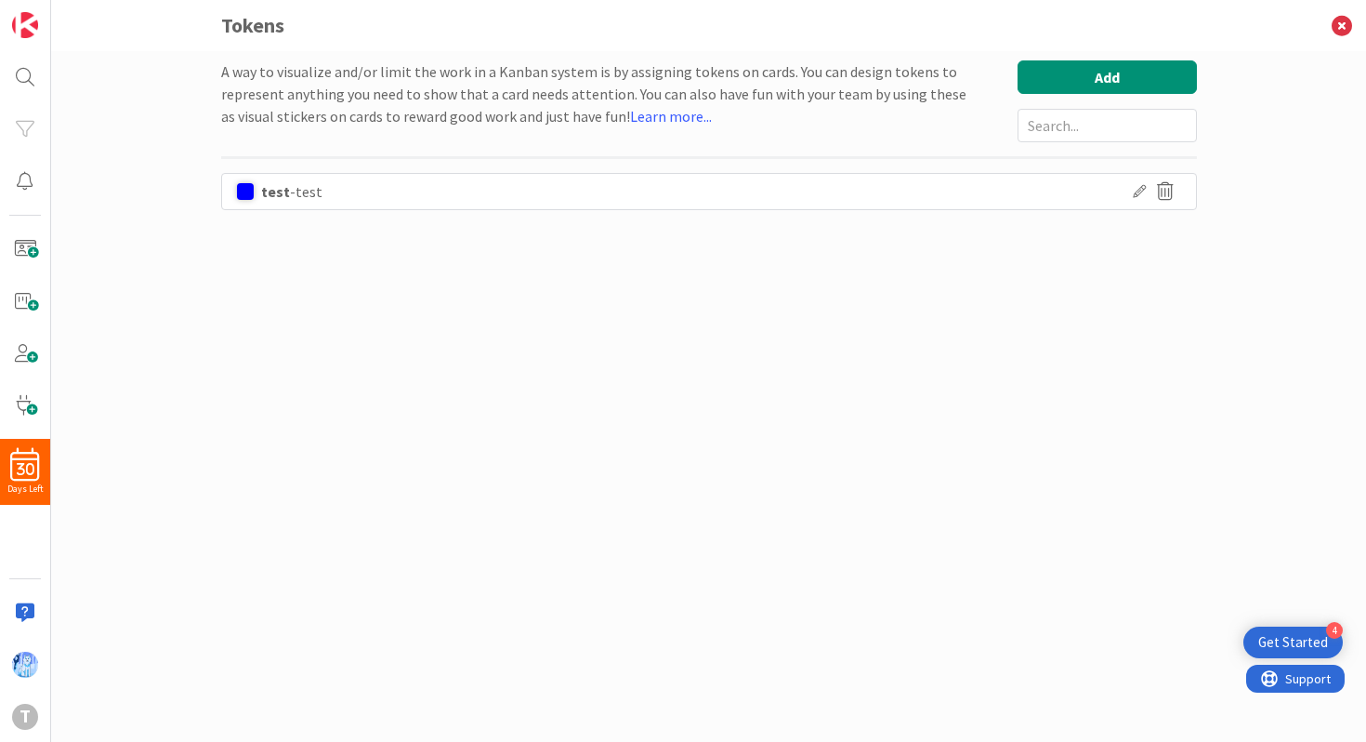
click at [351, 191] on div "test - test" at bounding box center [709, 191] width 976 height 37
click at [305, 189] on div "- test" at bounding box center [306, 191] width 33 height 35
click at [22, 393] on span at bounding box center [25, 405] width 37 height 37
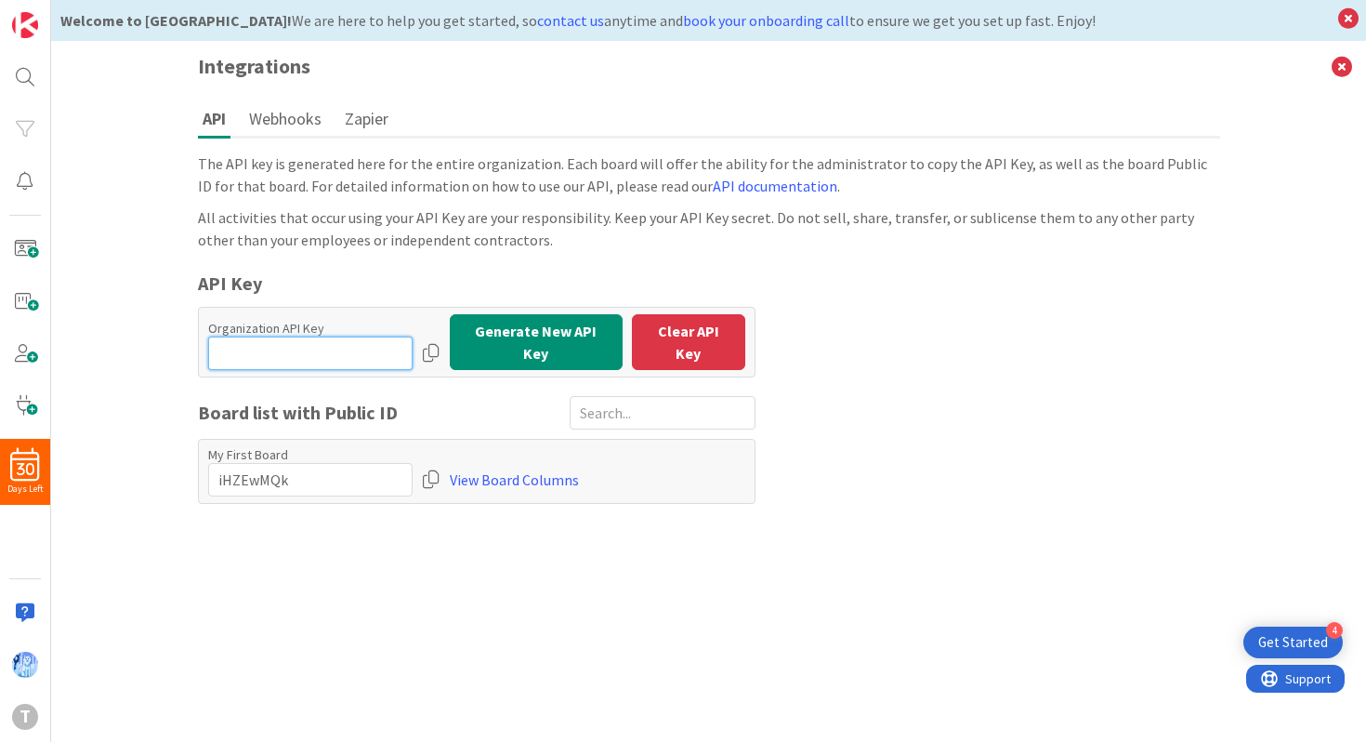
click at [231, 337] on input "input" at bounding box center [310, 352] width 204 height 33
click at [267, 342] on input "input" at bounding box center [310, 352] width 204 height 33
click at [417, 265] on div "The API key is generated here for the entire organization. Each board will offe…" at bounding box center [709, 327] width 1022 height 351
click at [349, 356] on input "input" at bounding box center [310, 352] width 204 height 33
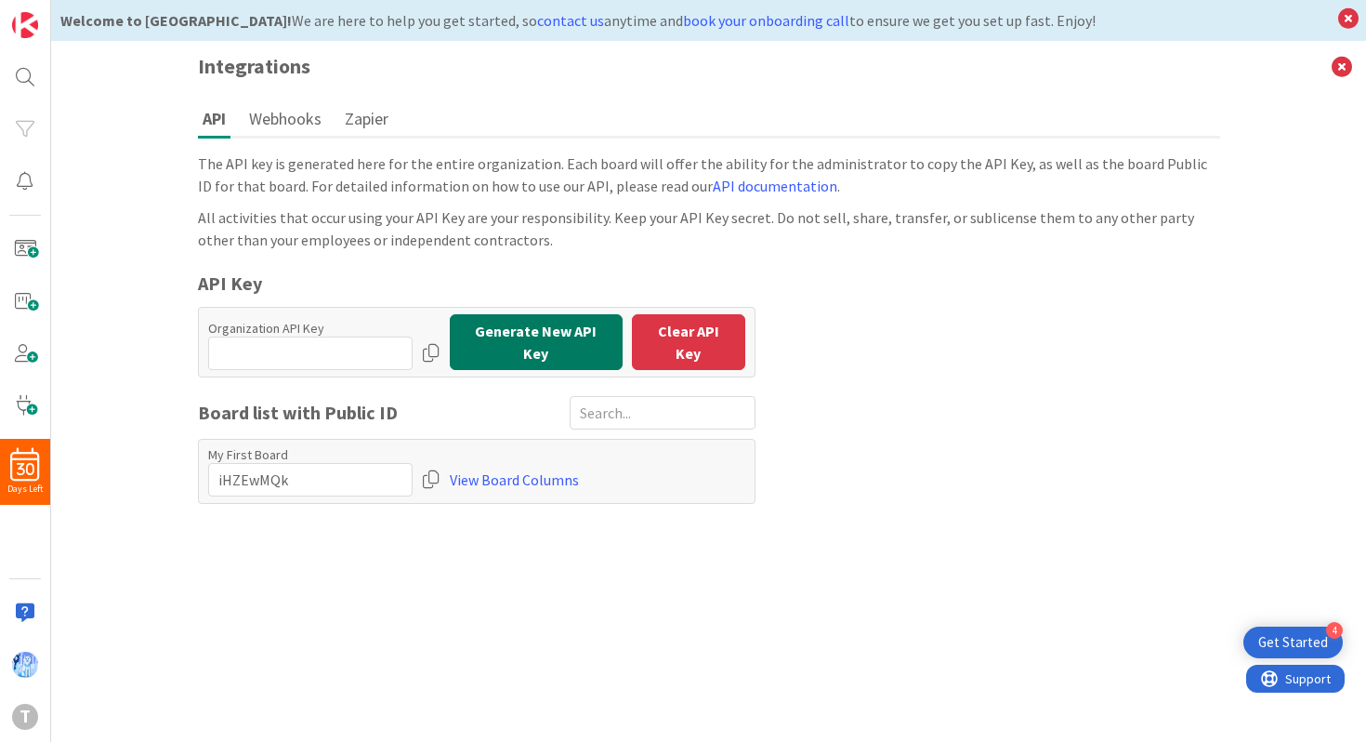
click at [549, 347] on button "Generate New API Key" at bounding box center [536, 342] width 173 height 56
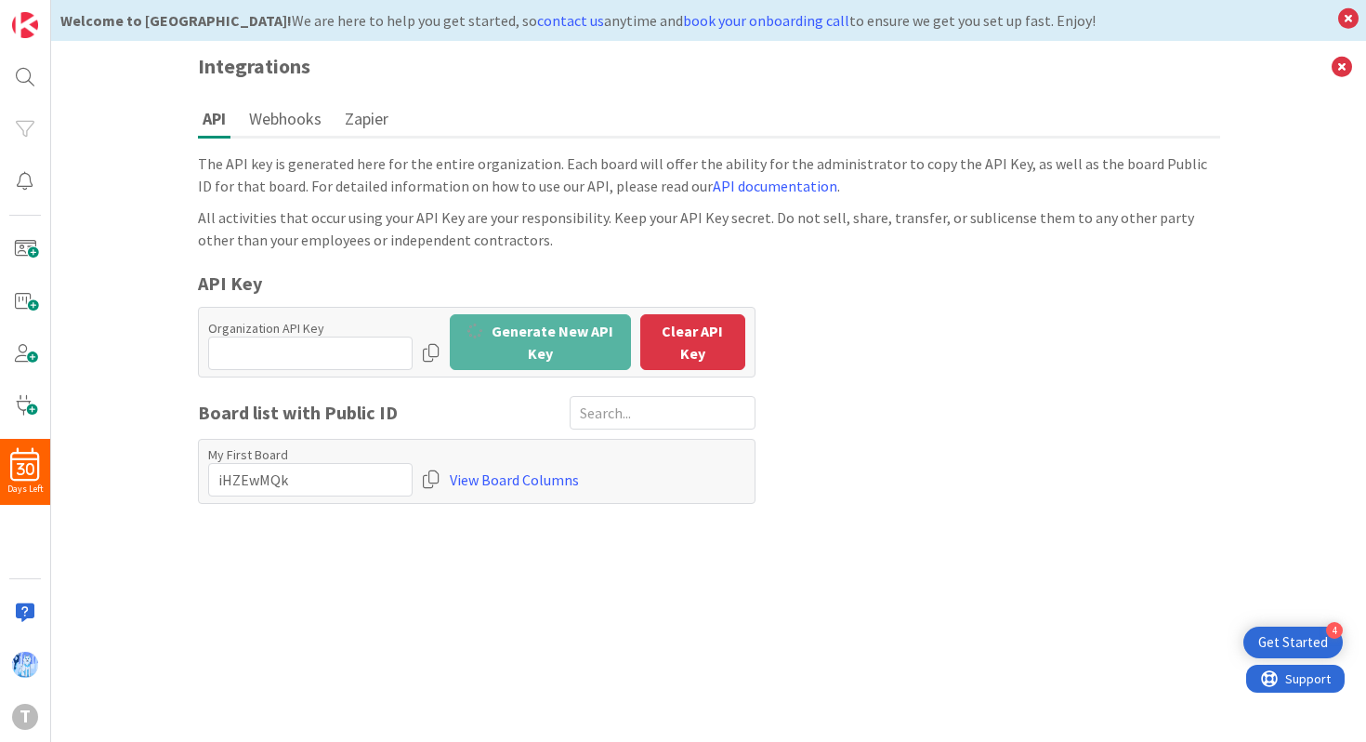
type input "Or33nr3U:fmgAXTDKPwYkeEwTKTaz3"
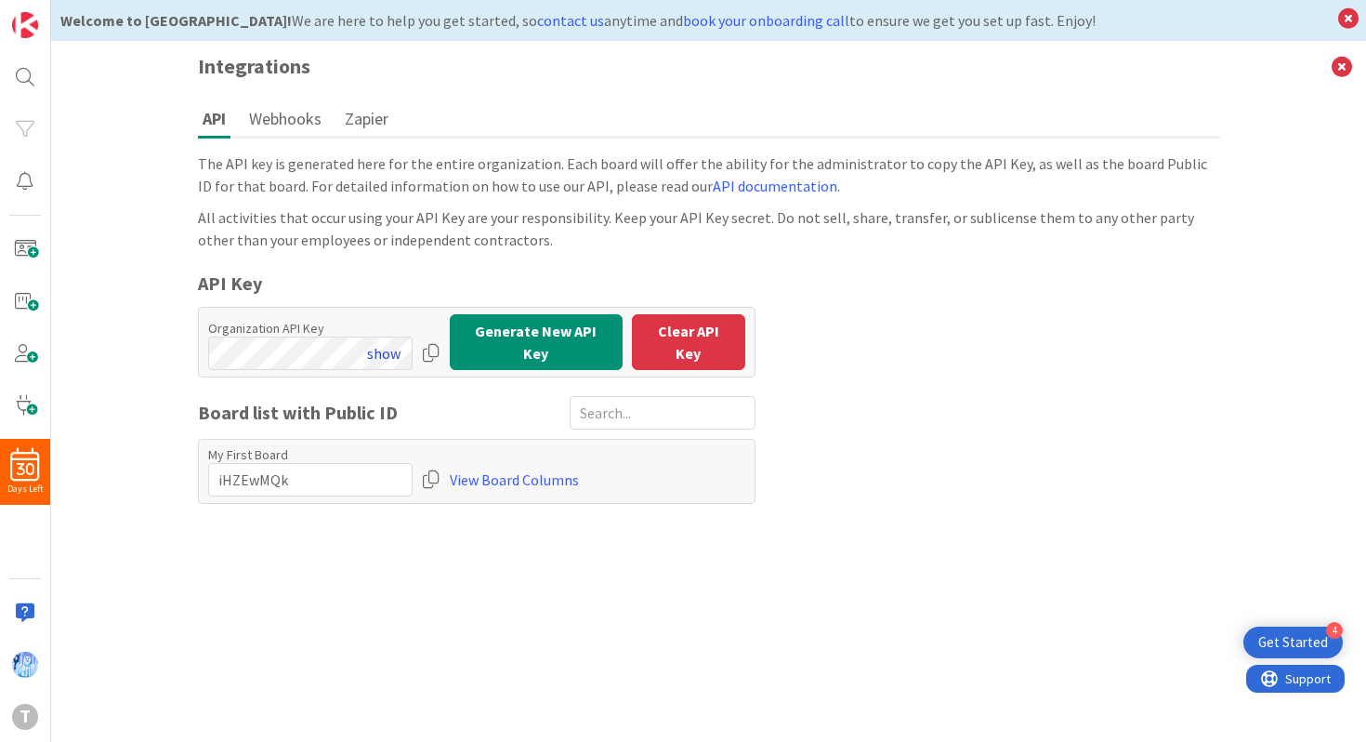
click at [374, 349] on button "show" at bounding box center [384, 352] width 58 height 33
drag, startPoint x: 195, startPoint y: 285, endPoint x: 279, endPoint y: 284, distance: 83.7
click at [279, 285] on div "API Webhooks Zapier The API key is generated here for the entire organization. …" at bounding box center [709, 417] width 1060 height 650
copy div "API Key"
click at [24, 409] on span at bounding box center [25, 405] width 37 height 37
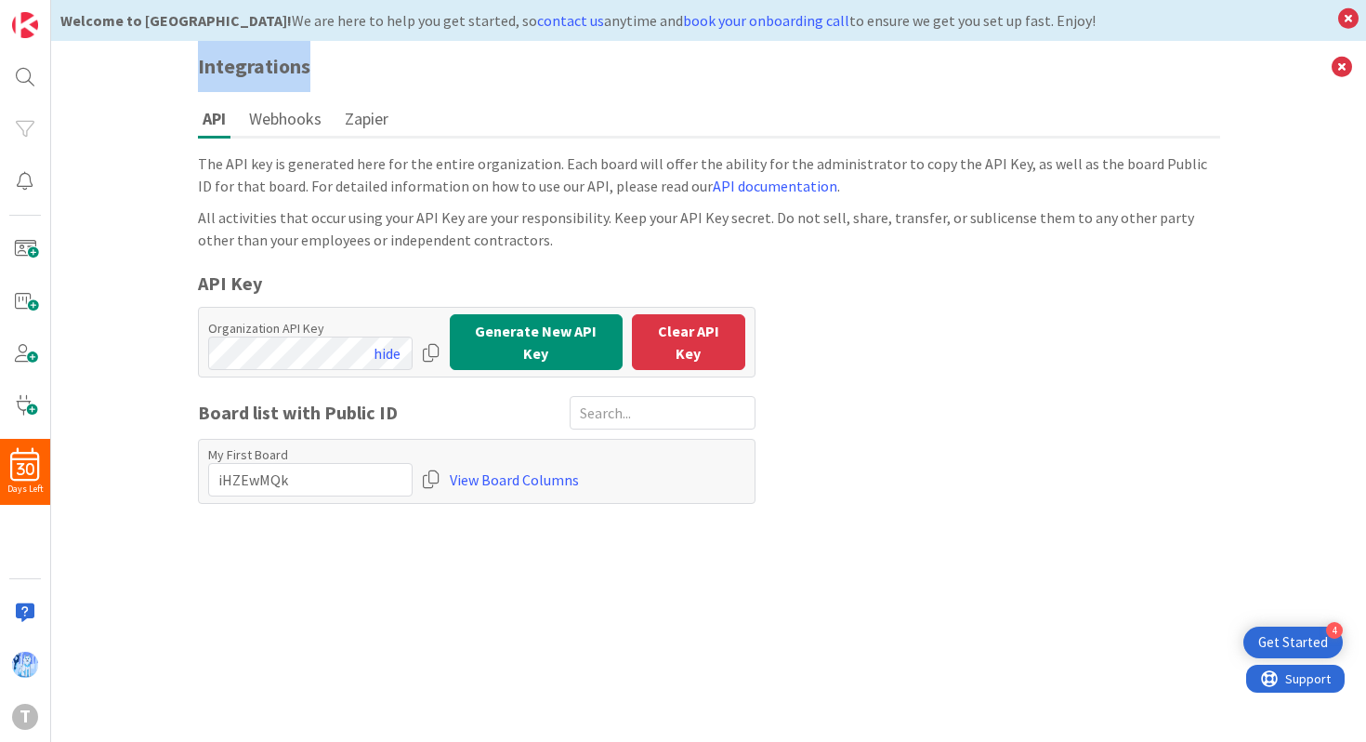
drag, startPoint x: 199, startPoint y: 68, endPoint x: 359, endPoint y: 67, distance: 159.9
click at [359, 67] on h3 "Integrations" at bounding box center [709, 66] width 1060 height 51
copy h3 "Integrations"
click at [418, 349] on div "Organization API Key hide" at bounding box center [324, 345] width 232 height 50
click at [427, 349] on div at bounding box center [431, 352] width 19 height 33
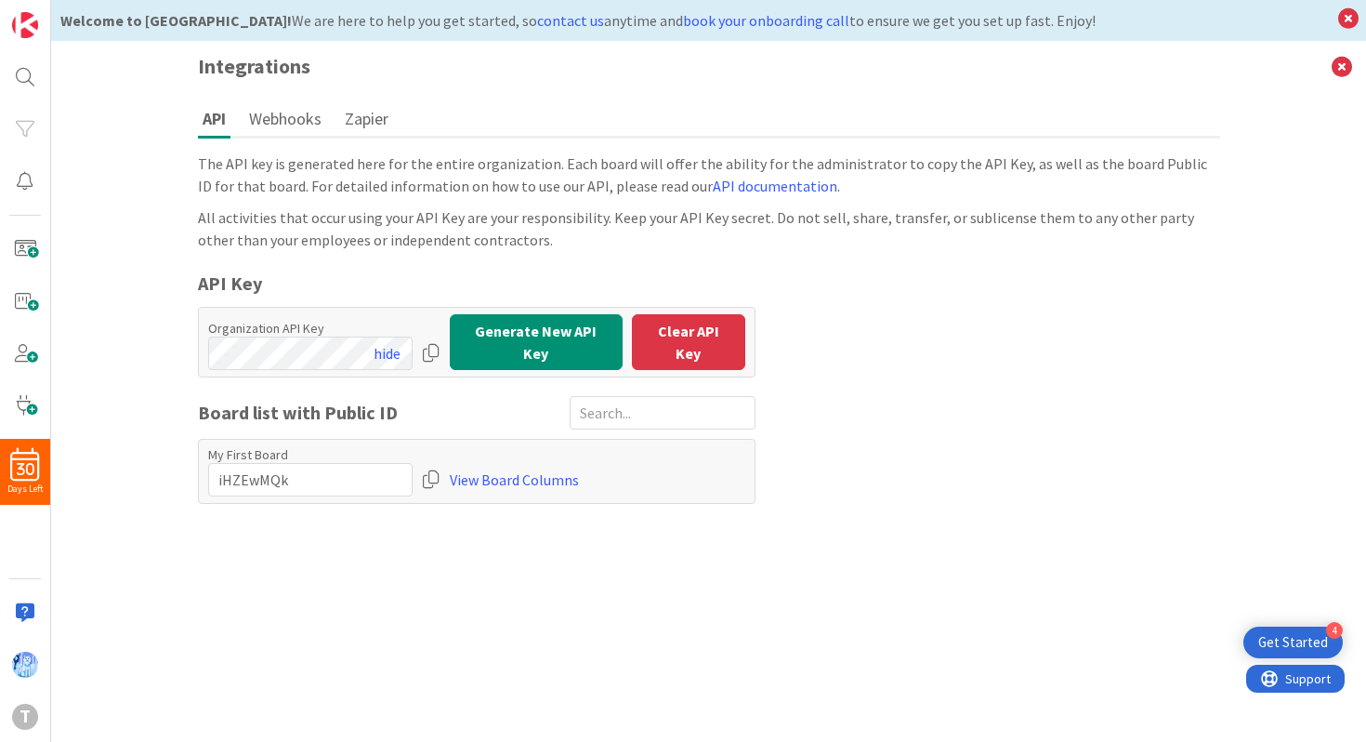
click at [435, 349] on div at bounding box center [431, 352] width 19 height 33
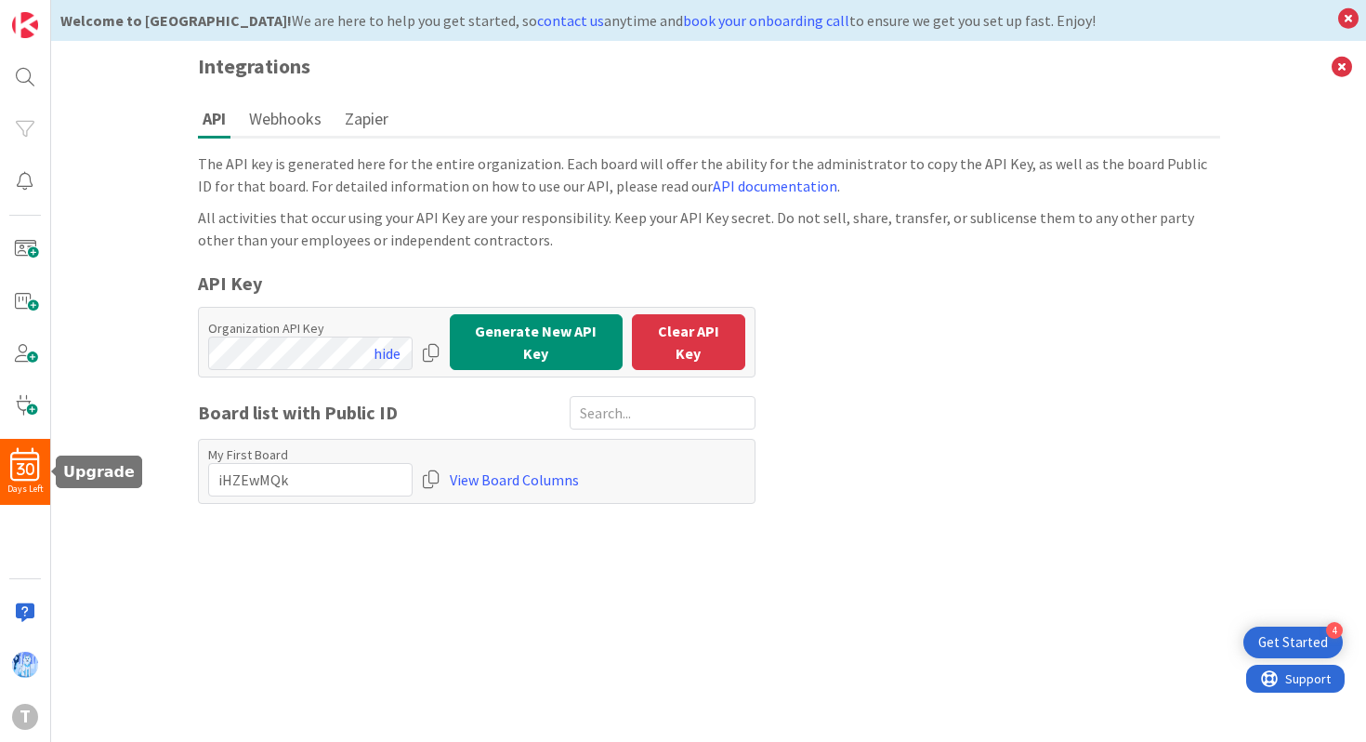
click at [19, 482] on div "Days Left" at bounding box center [25, 488] width 50 height 14
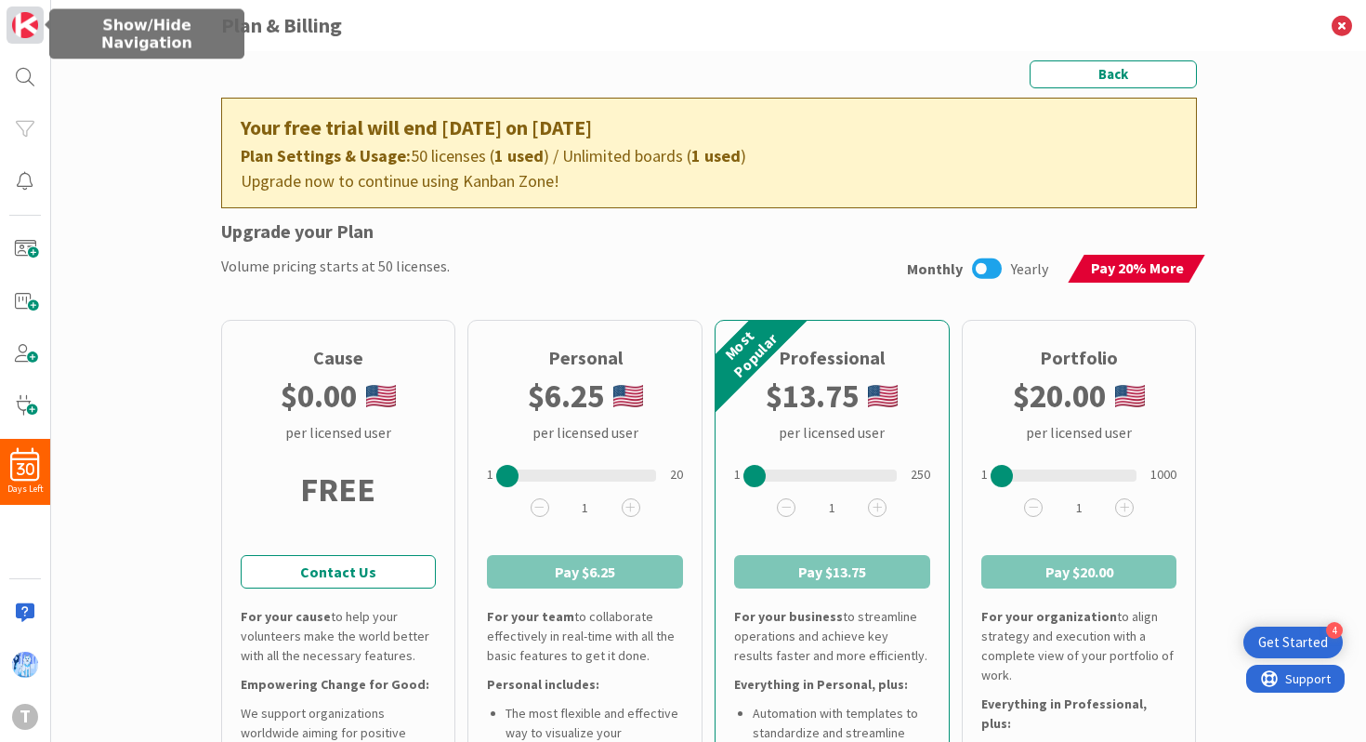
click at [40, 33] on link at bounding box center [25, 25] width 37 height 37
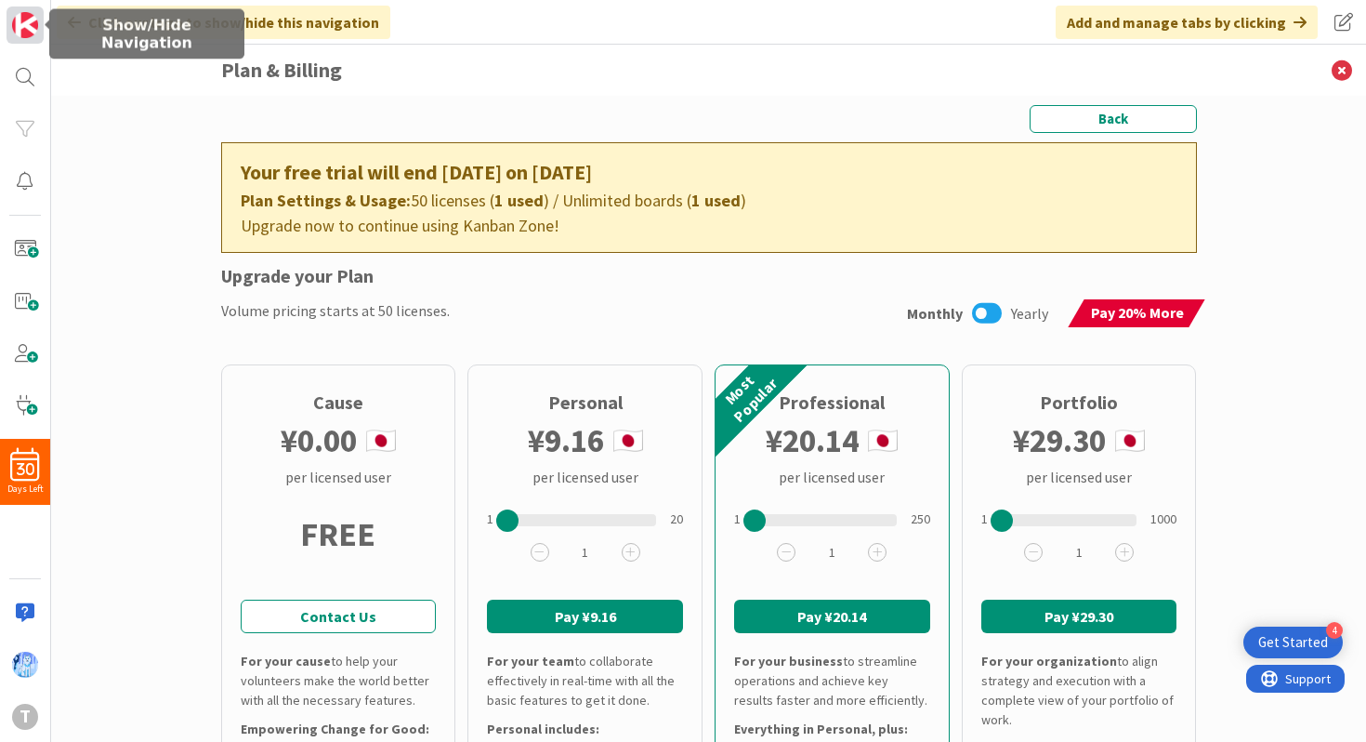
click at [28, 28] on img at bounding box center [25, 25] width 26 height 26
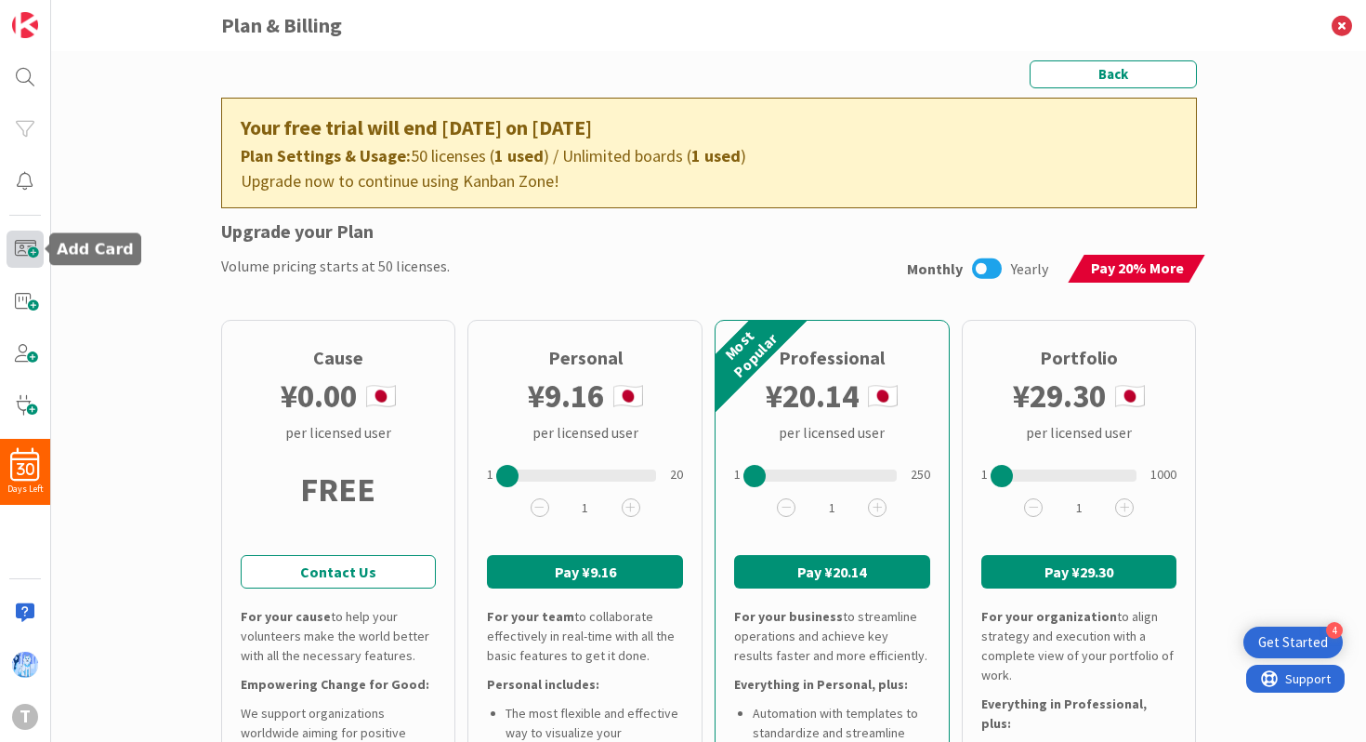
click at [20, 258] on span at bounding box center [25, 249] width 37 height 37
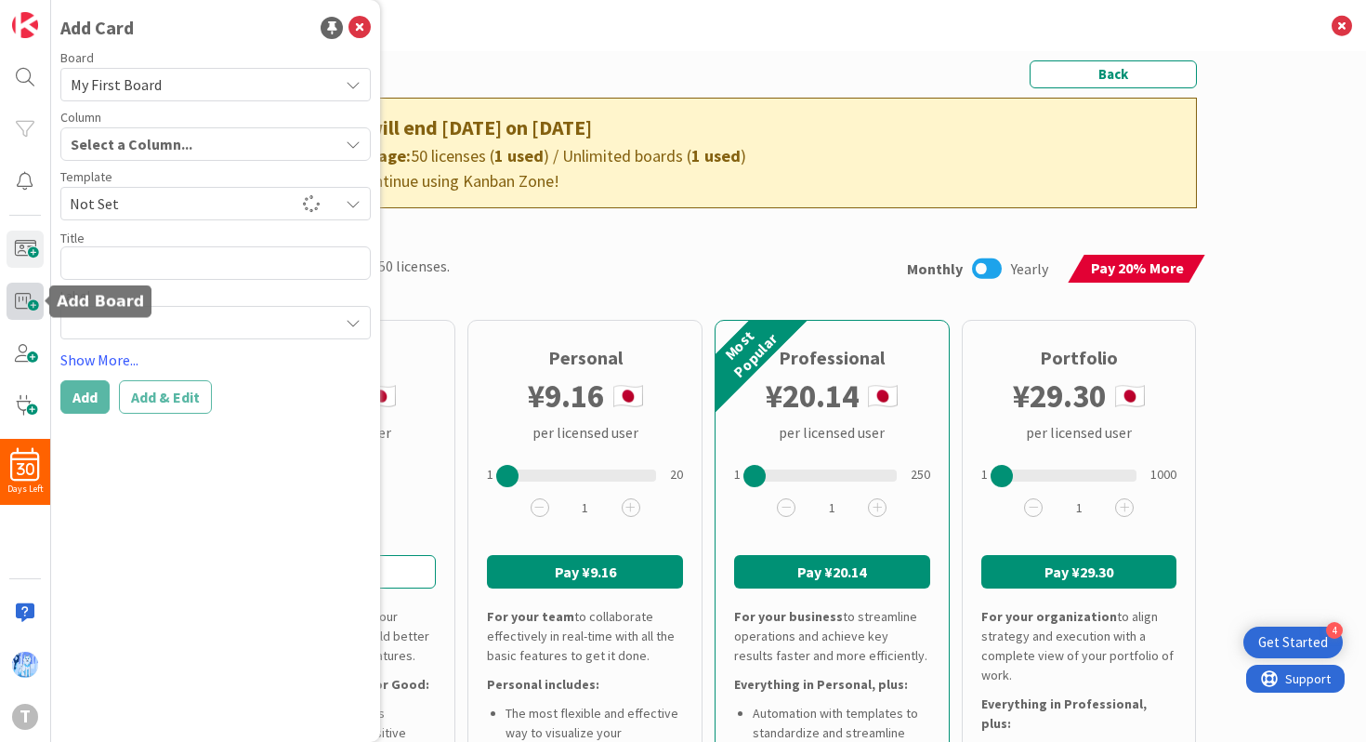
click at [27, 295] on span at bounding box center [25, 301] width 37 height 37
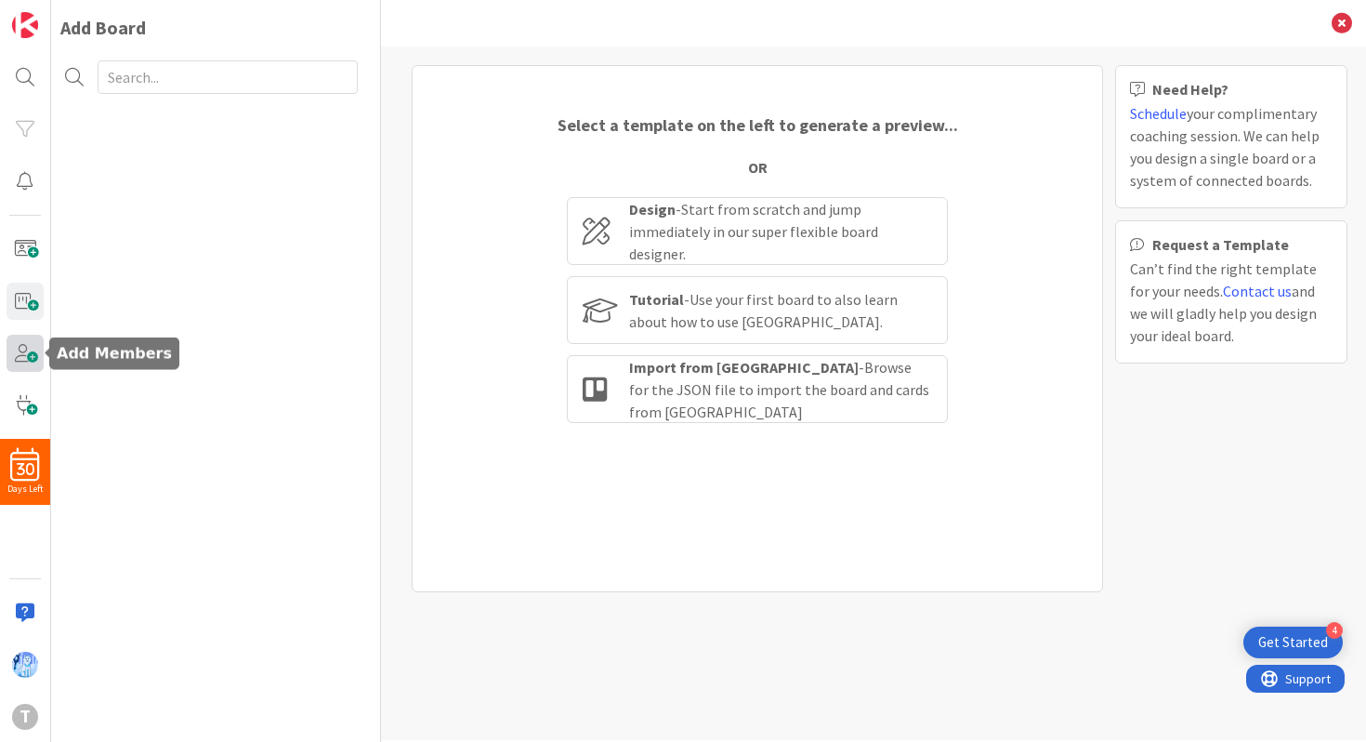
click at [35, 360] on span at bounding box center [25, 353] width 37 height 37
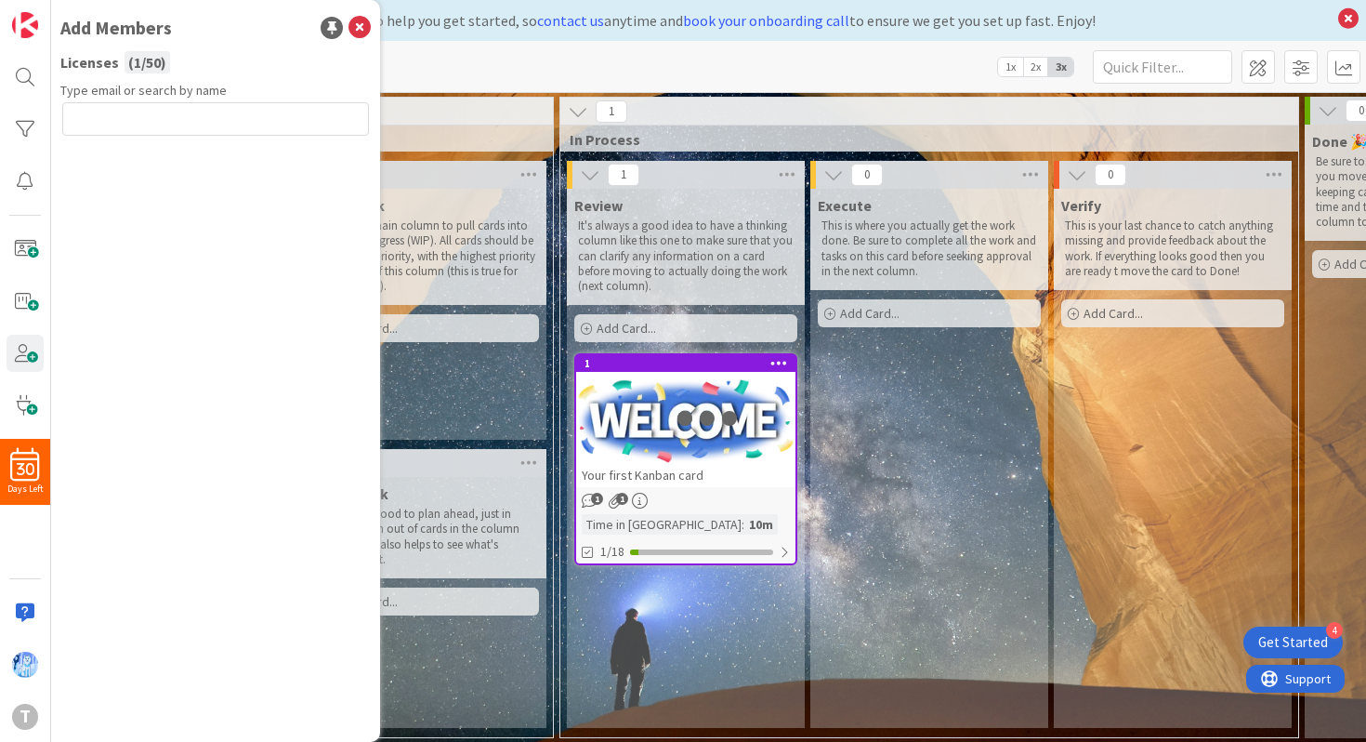
click at [22, 320] on div "30 Days Left t" at bounding box center [25, 371] width 51 height 742
click at [23, 300] on span at bounding box center [25, 301] width 37 height 37
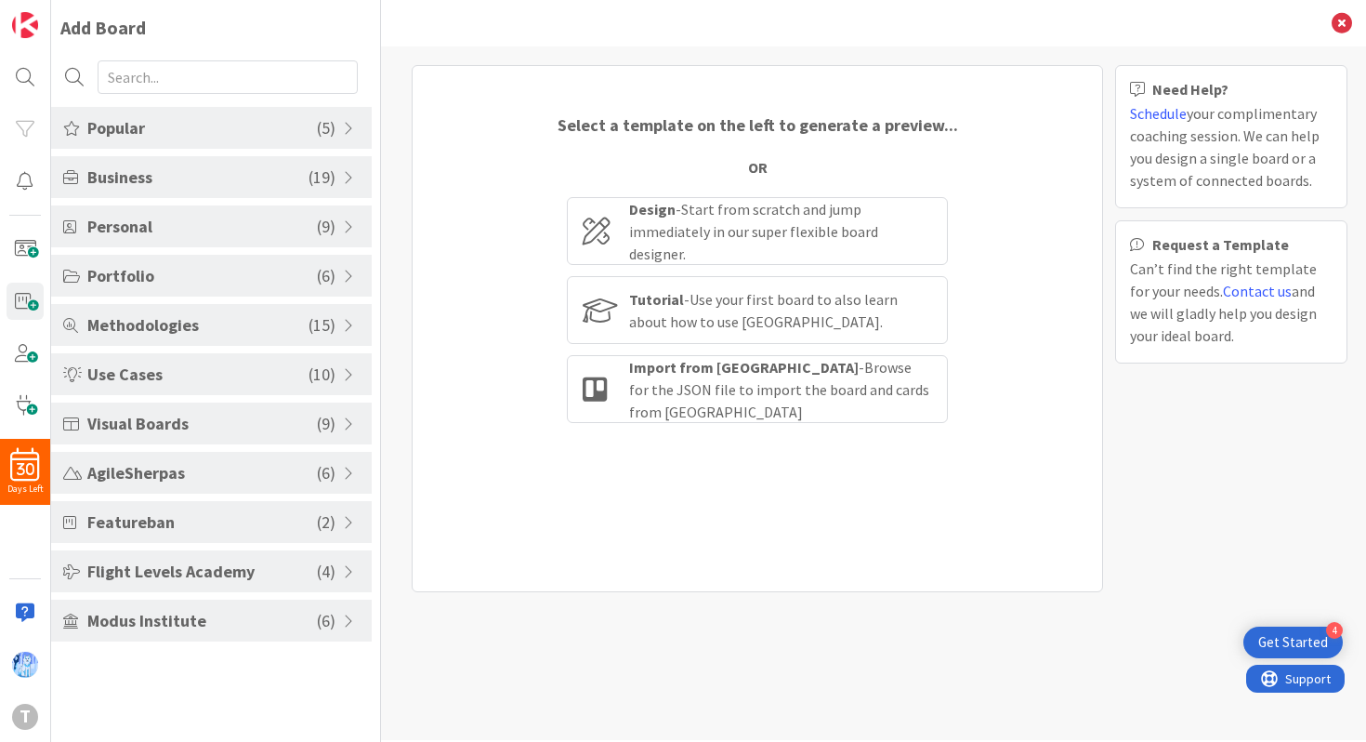
click at [25, 323] on div "30 Days Left t" at bounding box center [25, 371] width 51 height 742
click at [27, 305] on span at bounding box center [25, 301] width 37 height 37
click at [109, 44] on div "Add Board Popular ( 5 ) Kanban - Basic Kanban - Fast/Normal Tracks Portfolio Ka…" at bounding box center [216, 371] width 330 height 742
click at [109, 43] on div "Add Board Popular ( 5 ) Kanban - Basic Kanban - Fast/Normal Tracks Portfolio Ka…" at bounding box center [216, 371] width 330 height 742
click at [109, 42] on div "Add Board Popular ( 5 ) Kanban - Basic Kanban - Fast/Normal Tracks Portfolio Ka…" at bounding box center [216, 371] width 330 height 742
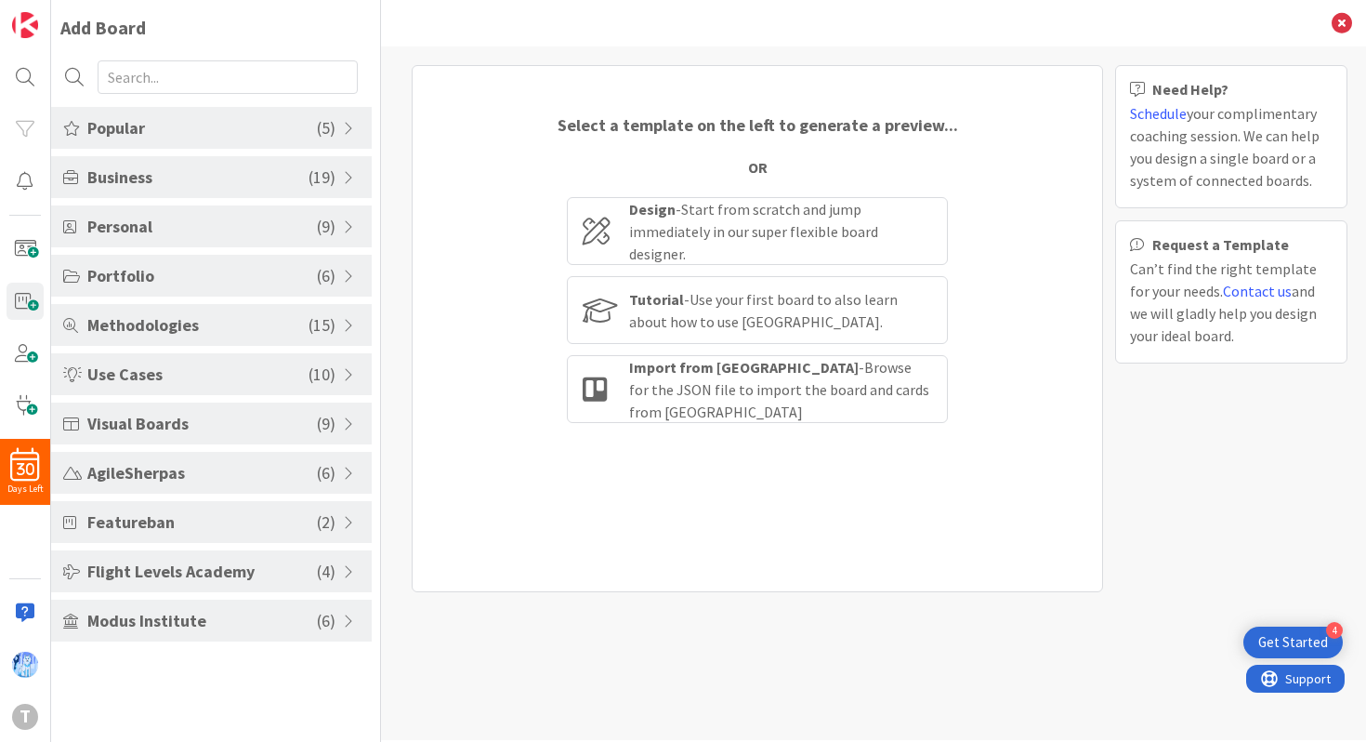
click at [110, 36] on div "Add Board" at bounding box center [103, 28] width 86 height 28
click at [31, 358] on span at bounding box center [25, 353] width 37 height 37
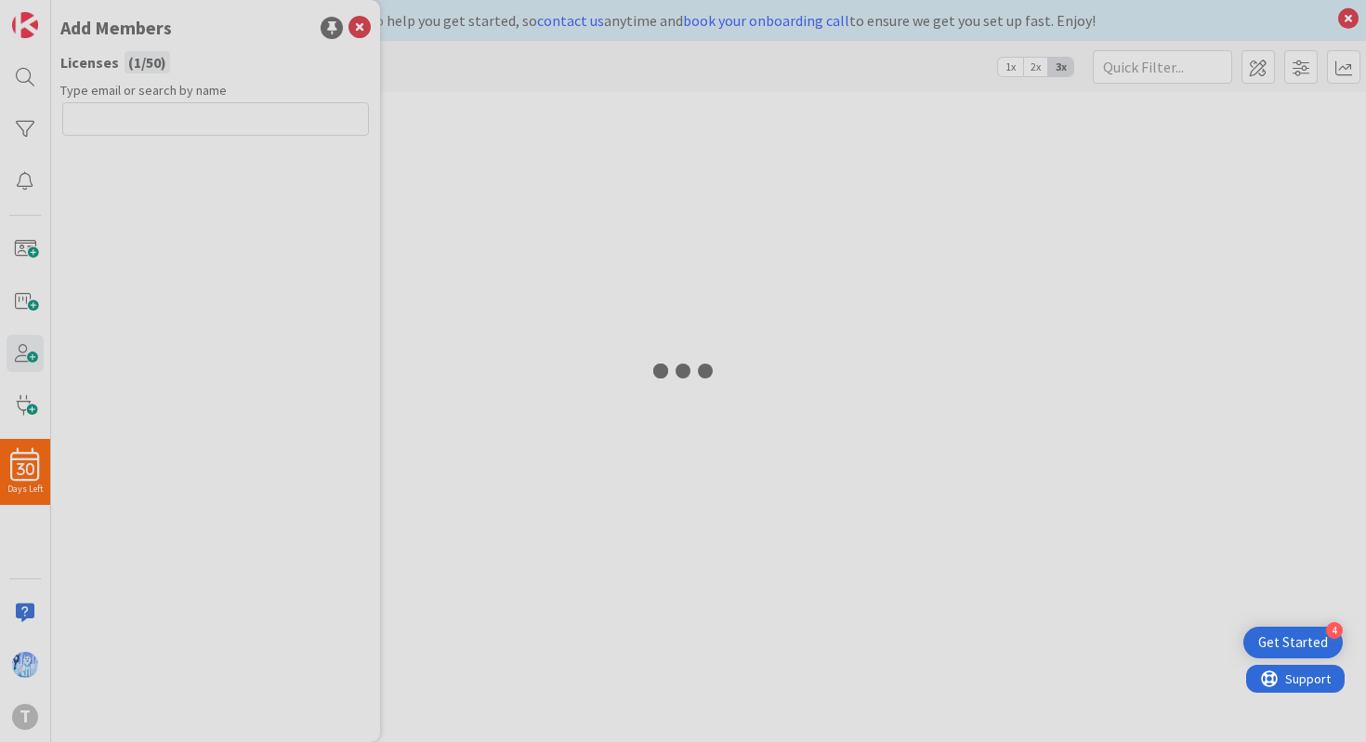
click at [21, 299] on div at bounding box center [683, 371] width 1366 height 742
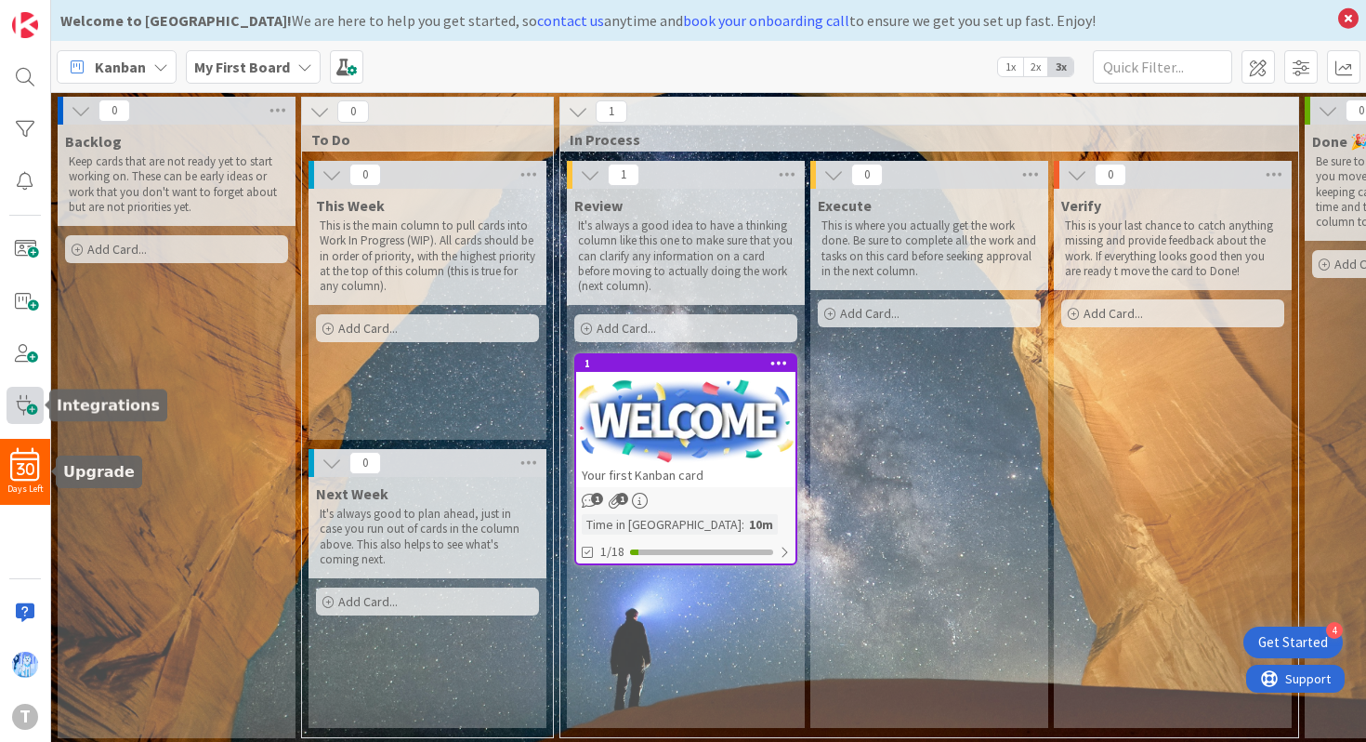
click at [22, 414] on span at bounding box center [25, 405] width 37 height 37
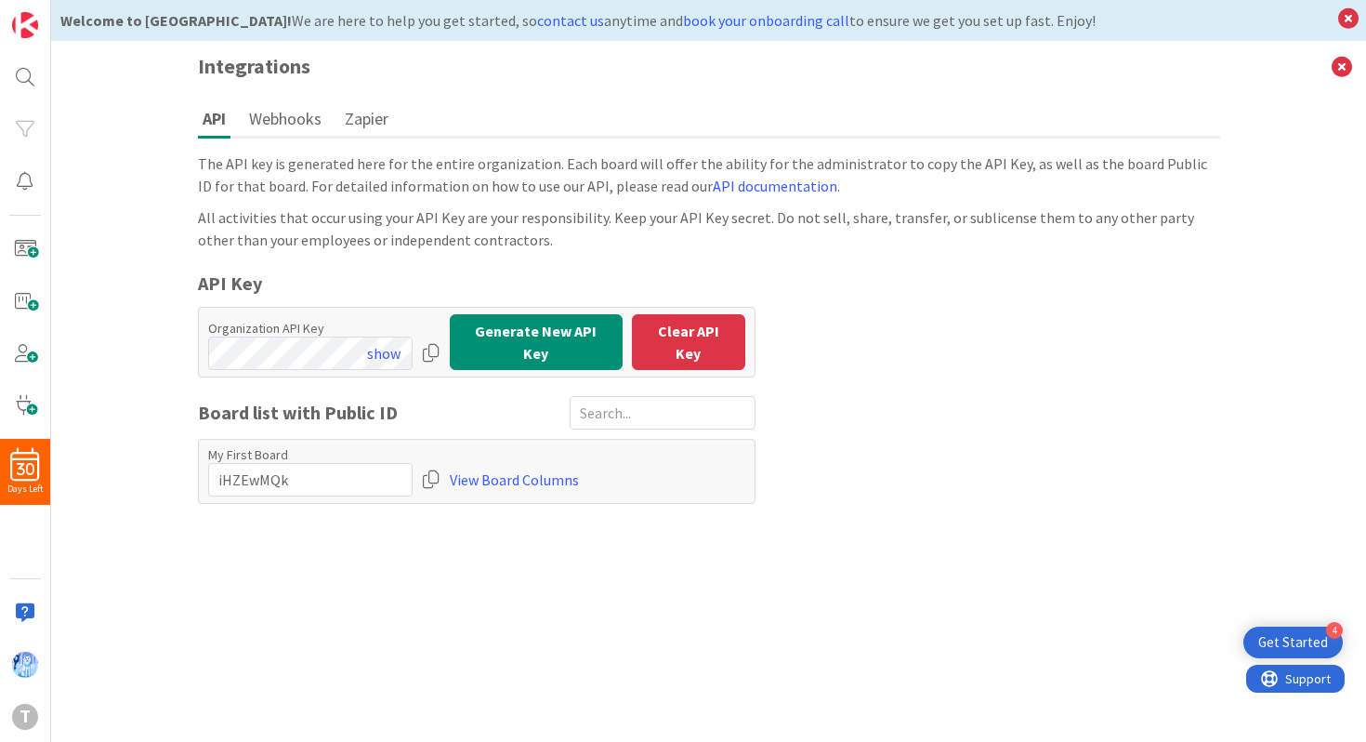
click at [286, 132] on button "Webhooks" at bounding box center [285, 118] width 82 height 34
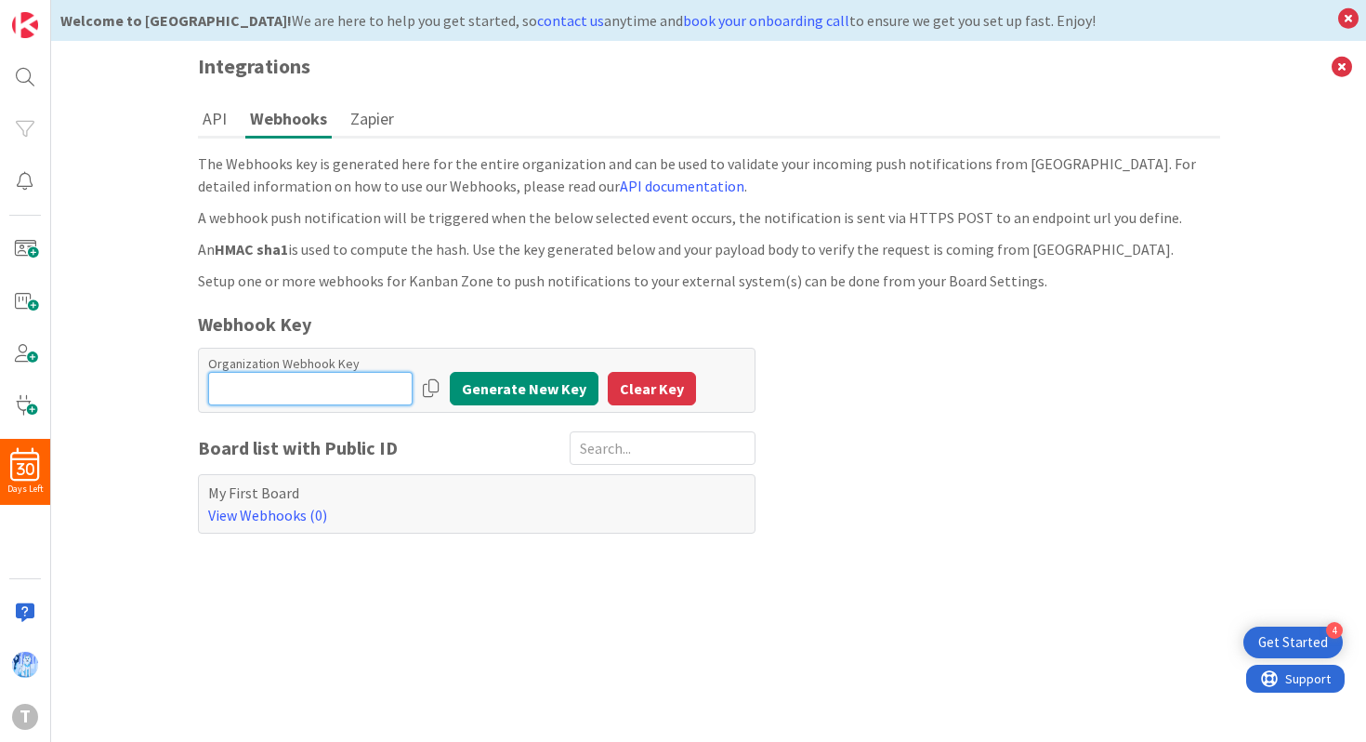
click at [282, 380] on input "input" at bounding box center [310, 388] width 204 height 33
click at [494, 383] on button "Generate New Key" at bounding box center [524, 388] width 149 height 33
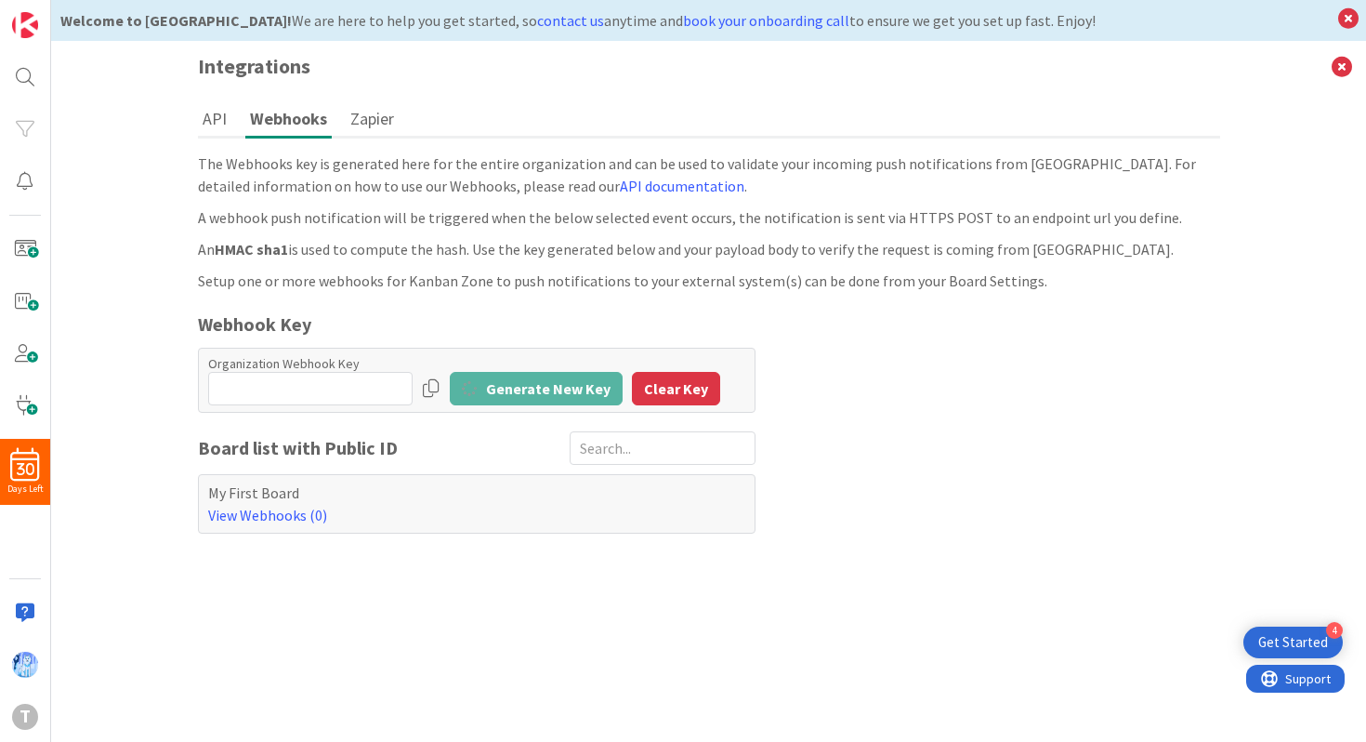
type input "GDDDeaQfDnmQ9mTjsx377"
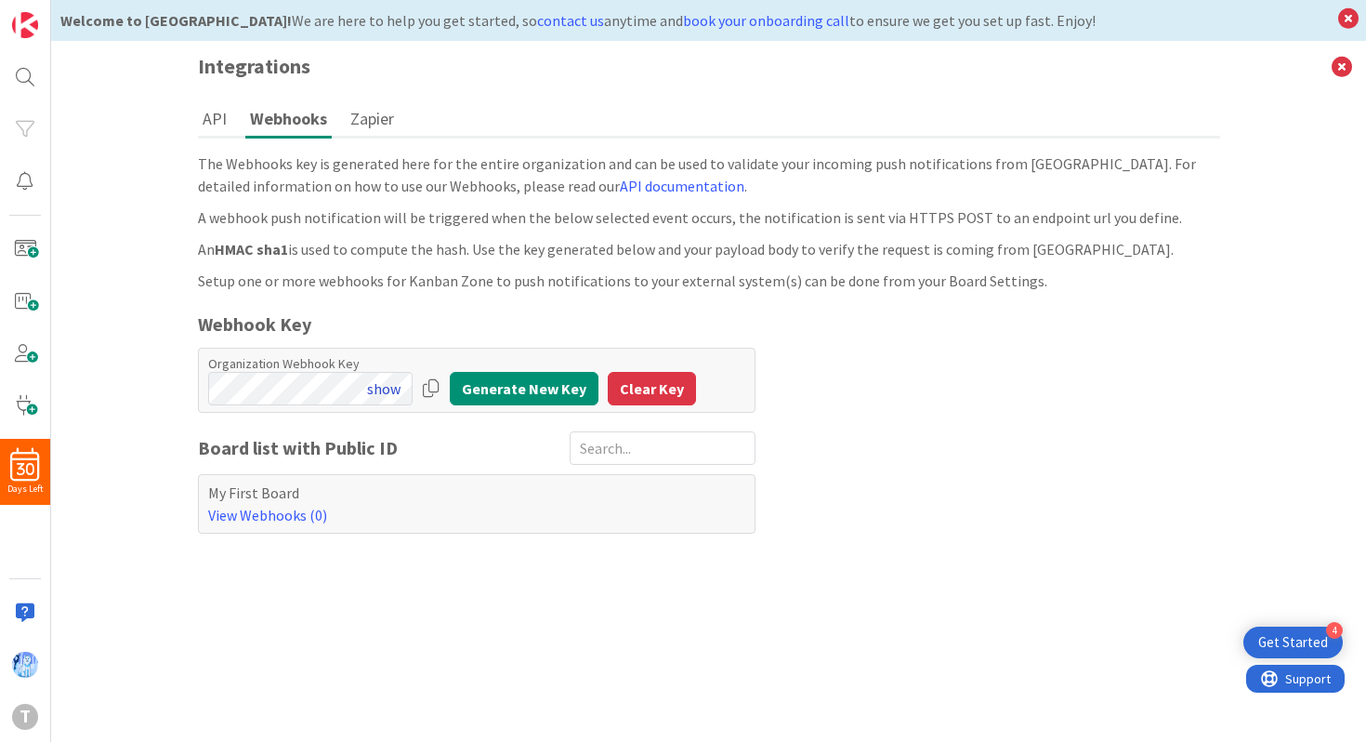
click at [383, 394] on button "show" at bounding box center [384, 388] width 58 height 33
click at [208, 104] on button "API" at bounding box center [214, 118] width 33 height 34
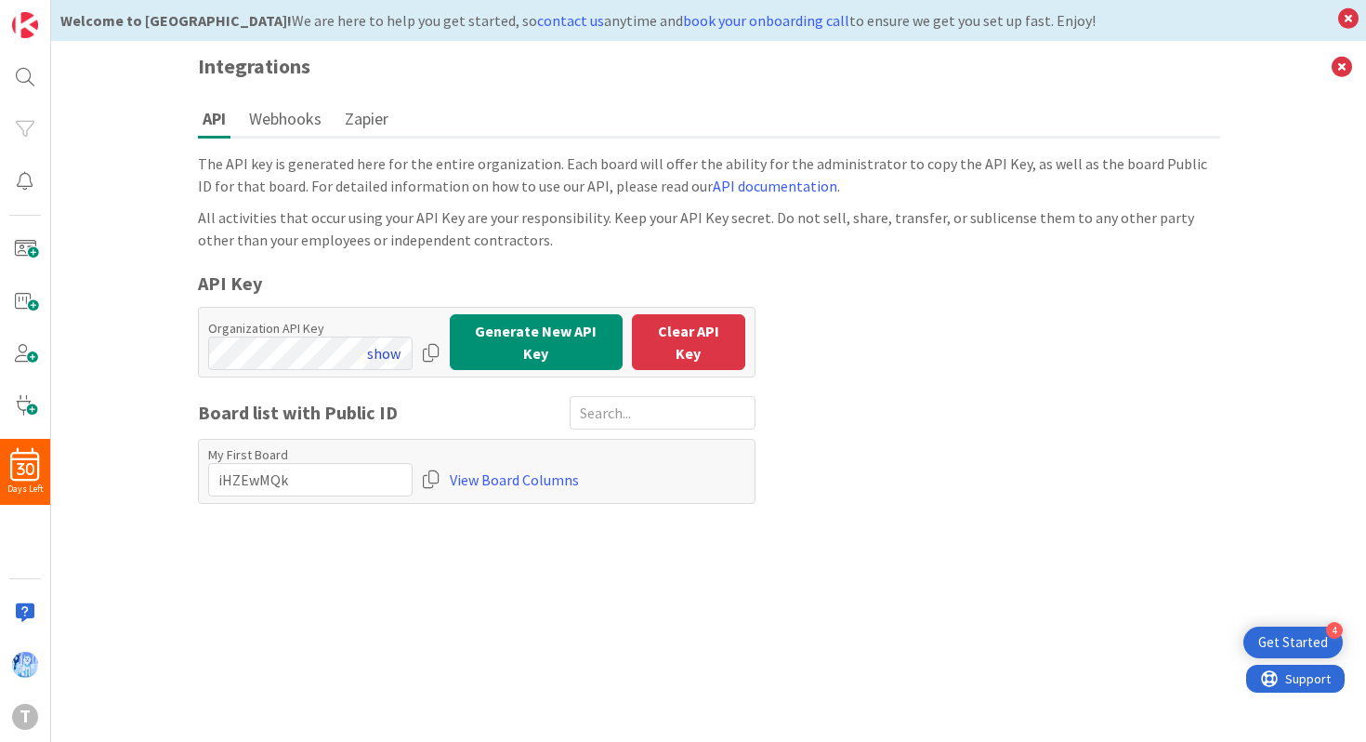
click at [382, 349] on button "show" at bounding box center [384, 352] width 58 height 33
click at [428, 352] on div at bounding box center [431, 352] width 19 height 33
click at [427, 349] on div at bounding box center [431, 352] width 19 height 33
click at [422, 347] on div at bounding box center [431, 352] width 19 height 33
click at [431, 350] on div at bounding box center [431, 352] width 19 height 33
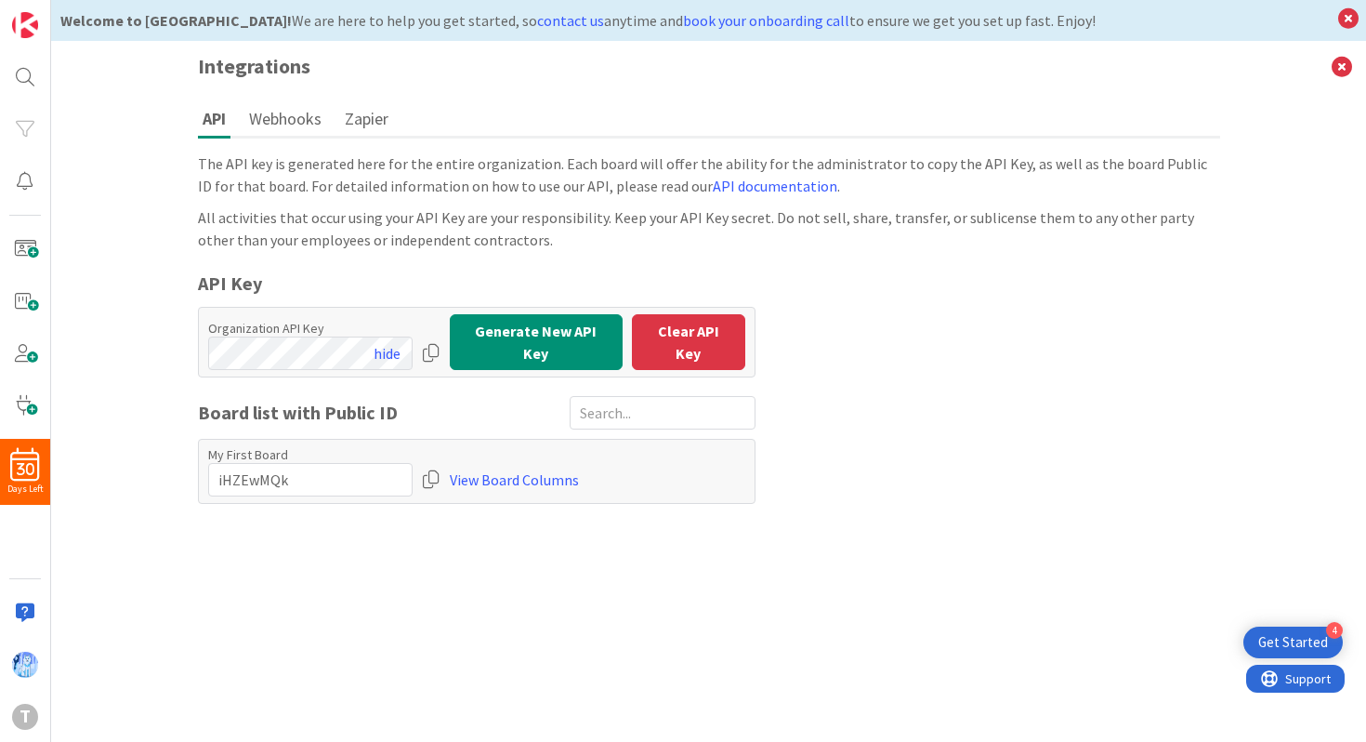
click at [431, 350] on div at bounding box center [431, 352] width 19 height 33
click at [1345, 14] on icon at bounding box center [1349, 19] width 24 height 26
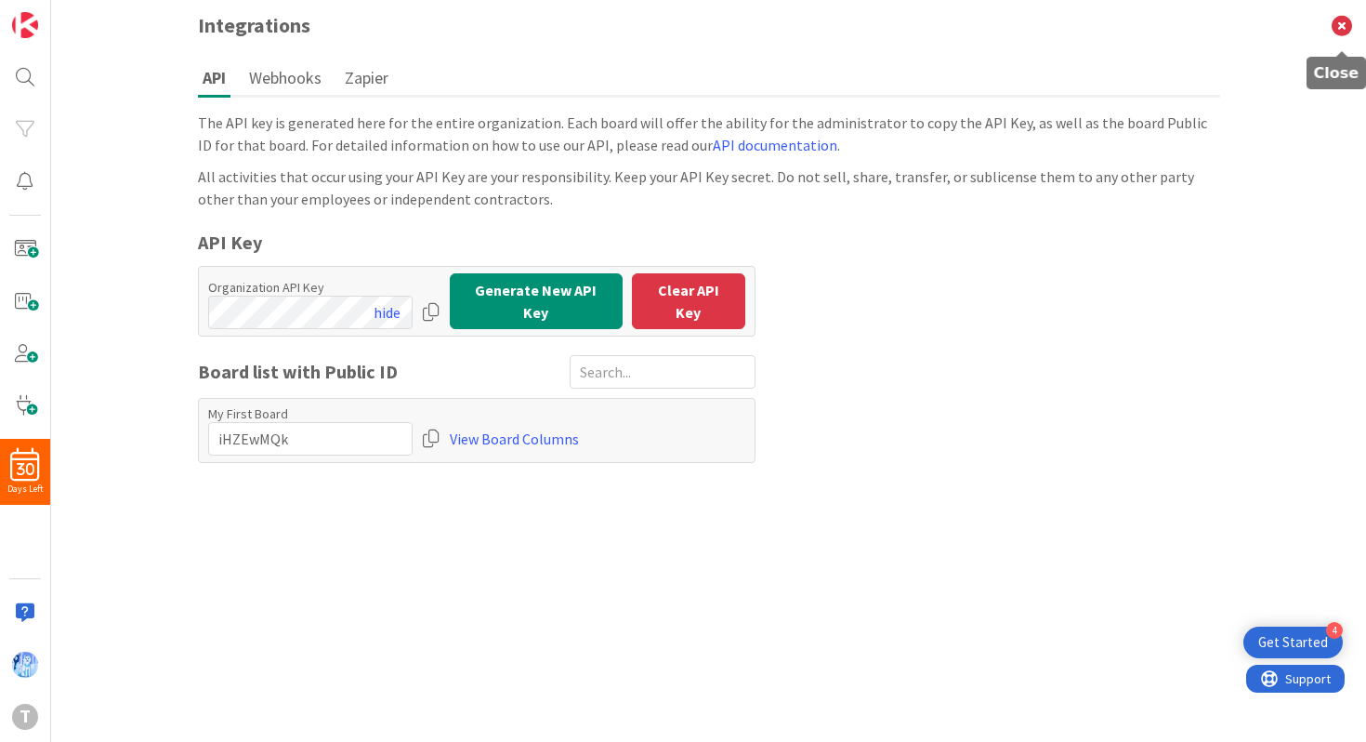
click at [1340, 23] on icon at bounding box center [1342, 25] width 48 height 51
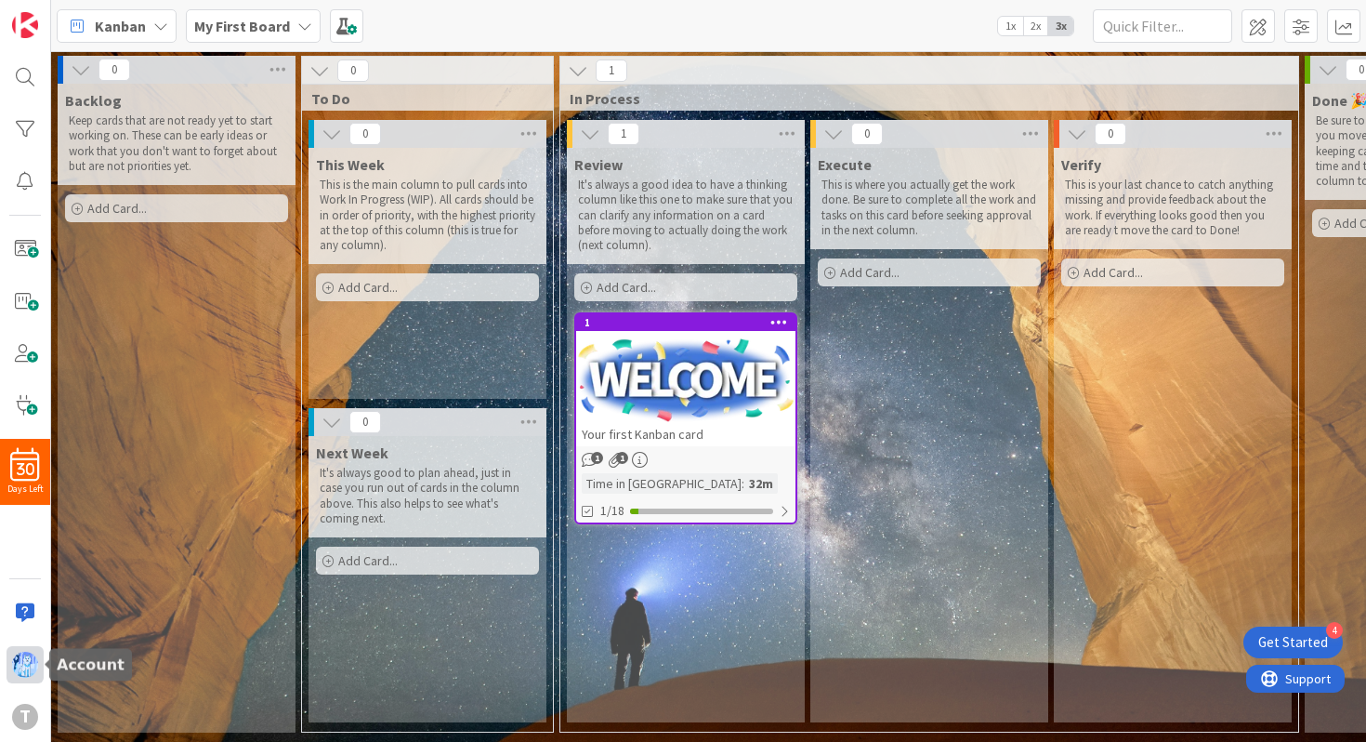
click at [29, 669] on img at bounding box center [25, 665] width 26 height 26
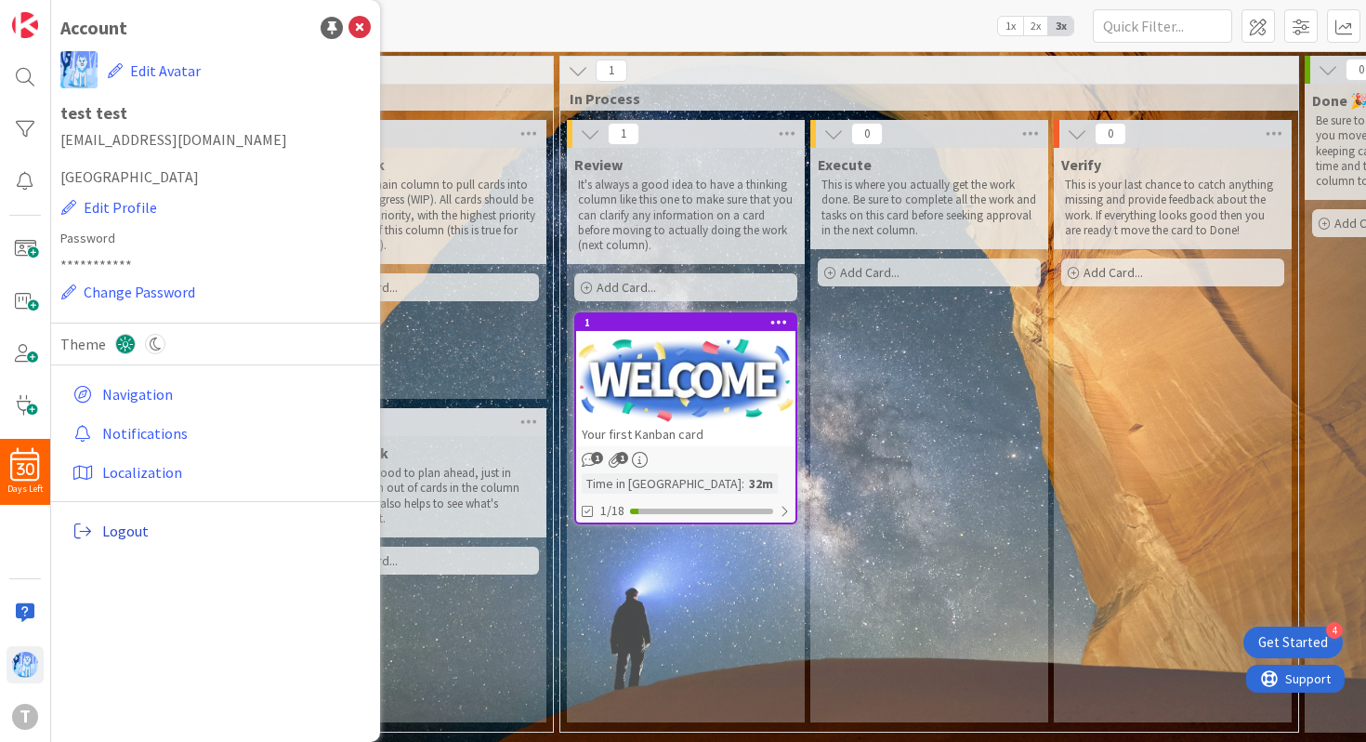
click at [142, 529] on span "Logout" at bounding box center [232, 531] width 261 height 22
